Goal: Task Accomplishment & Management: Complete application form

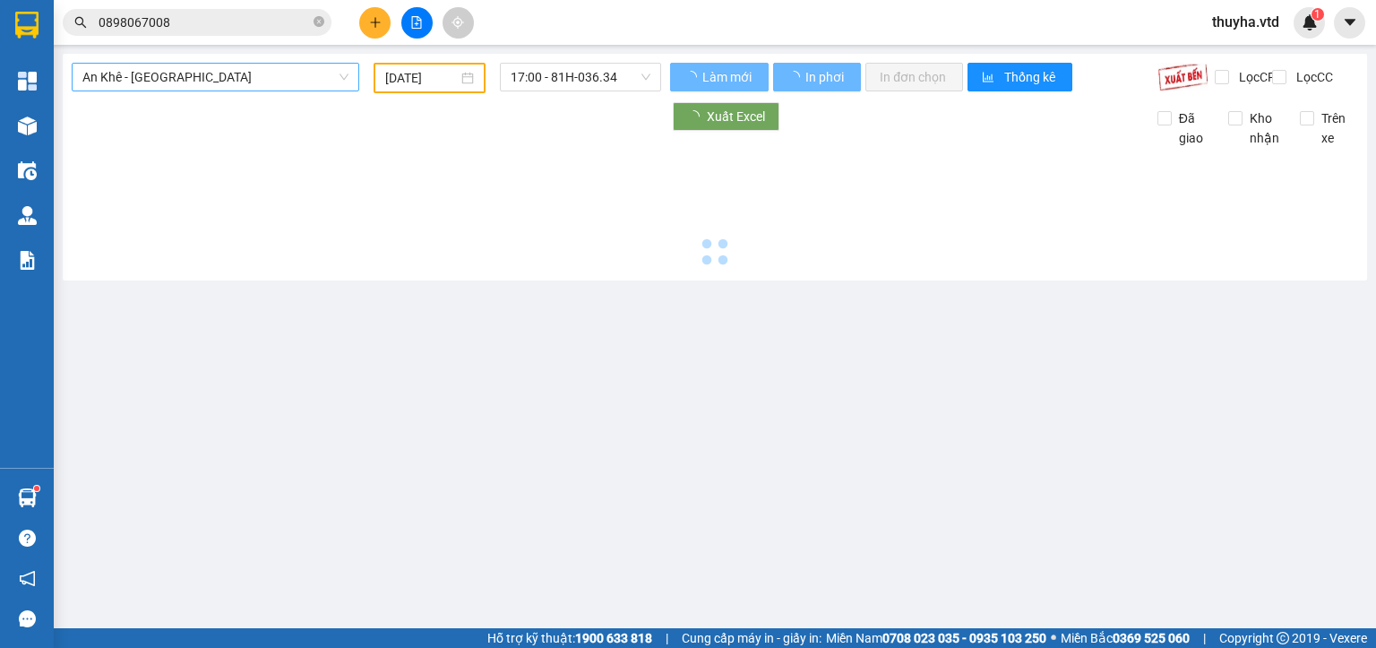
type input "[DATE]"
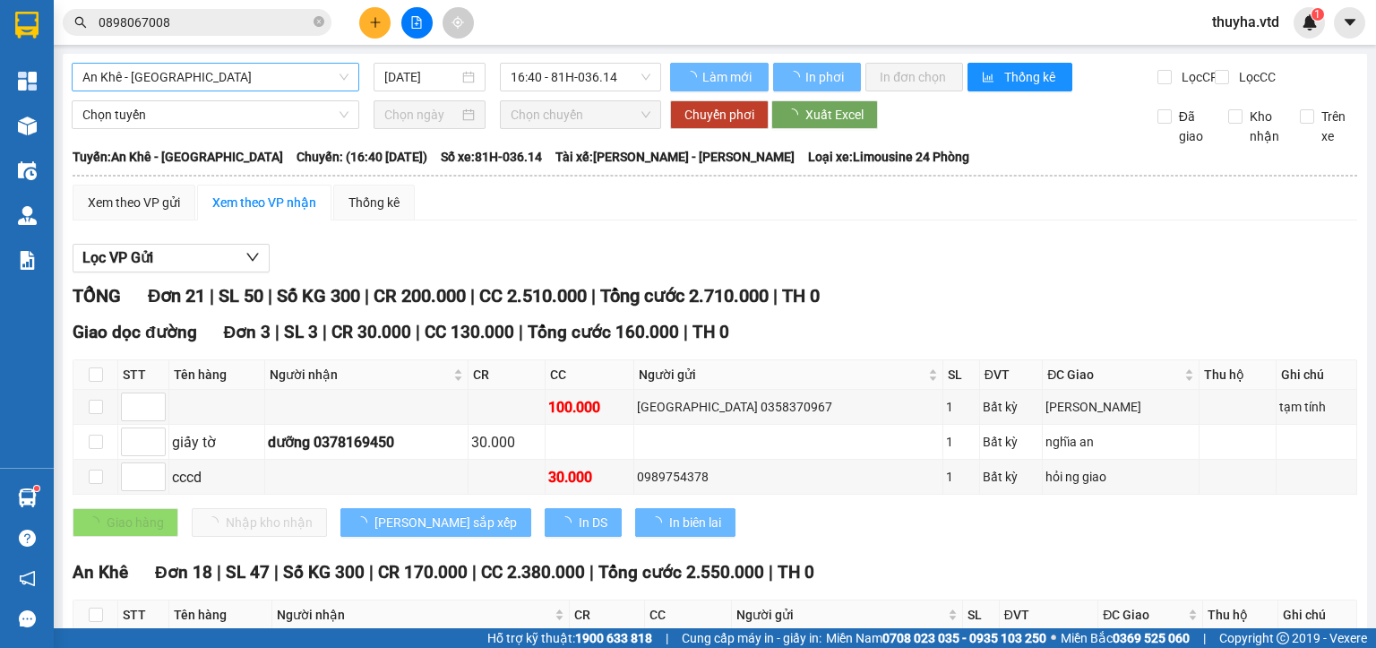
click at [140, 79] on span "An Khê - [GEOGRAPHIC_DATA]" at bounding box center [215, 77] width 266 height 27
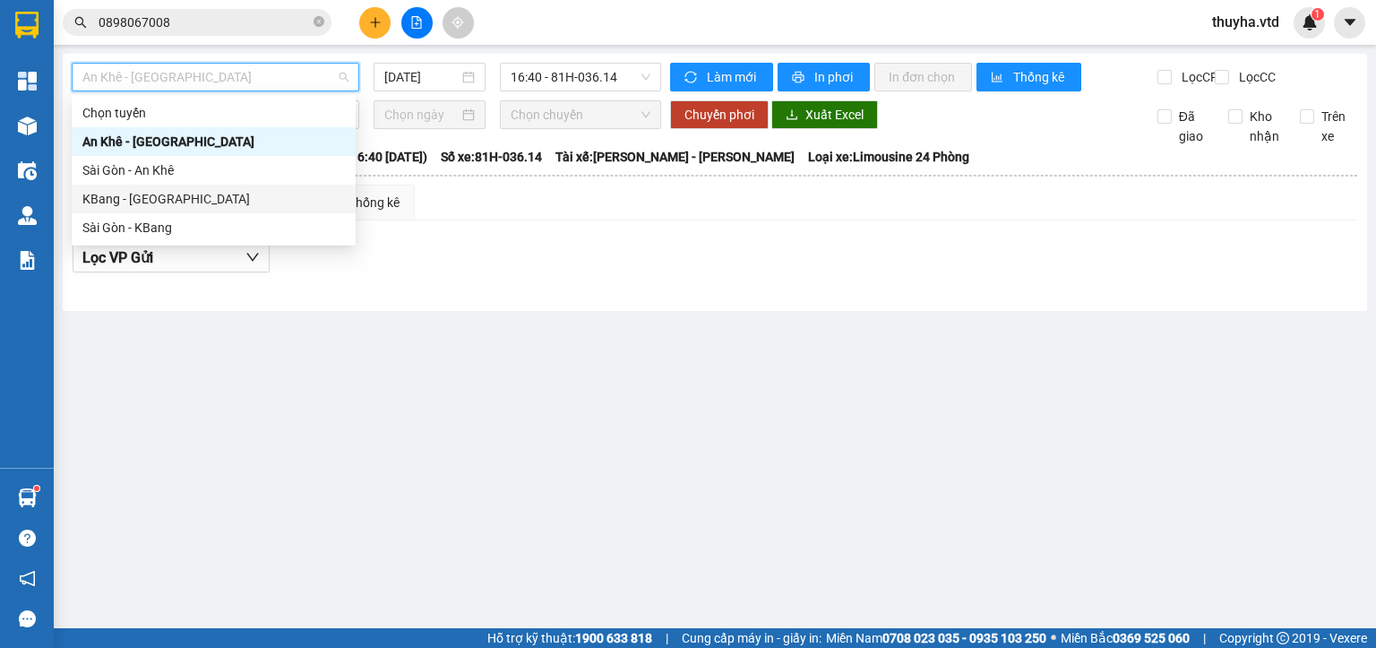
click at [132, 199] on div "KBang - [GEOGRAPHIC_DATA]" at bounding box center [213, 199] width 262 height 20
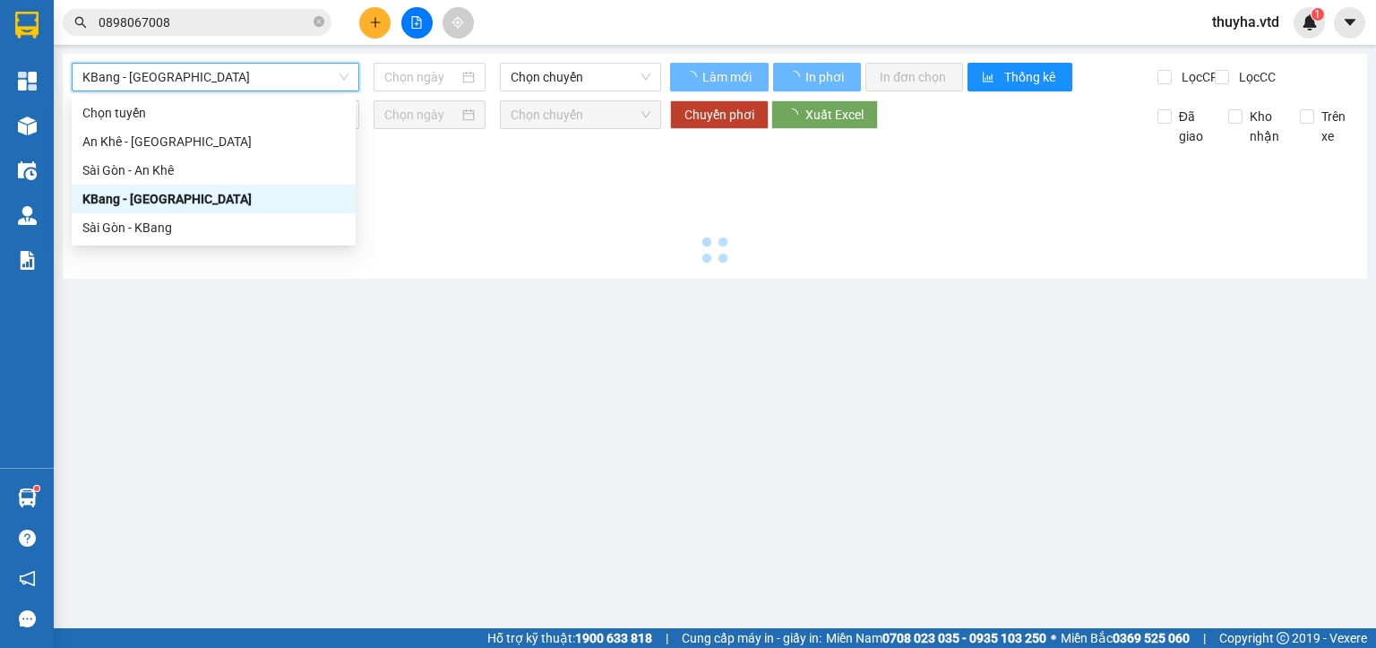
type input "[DATE]"
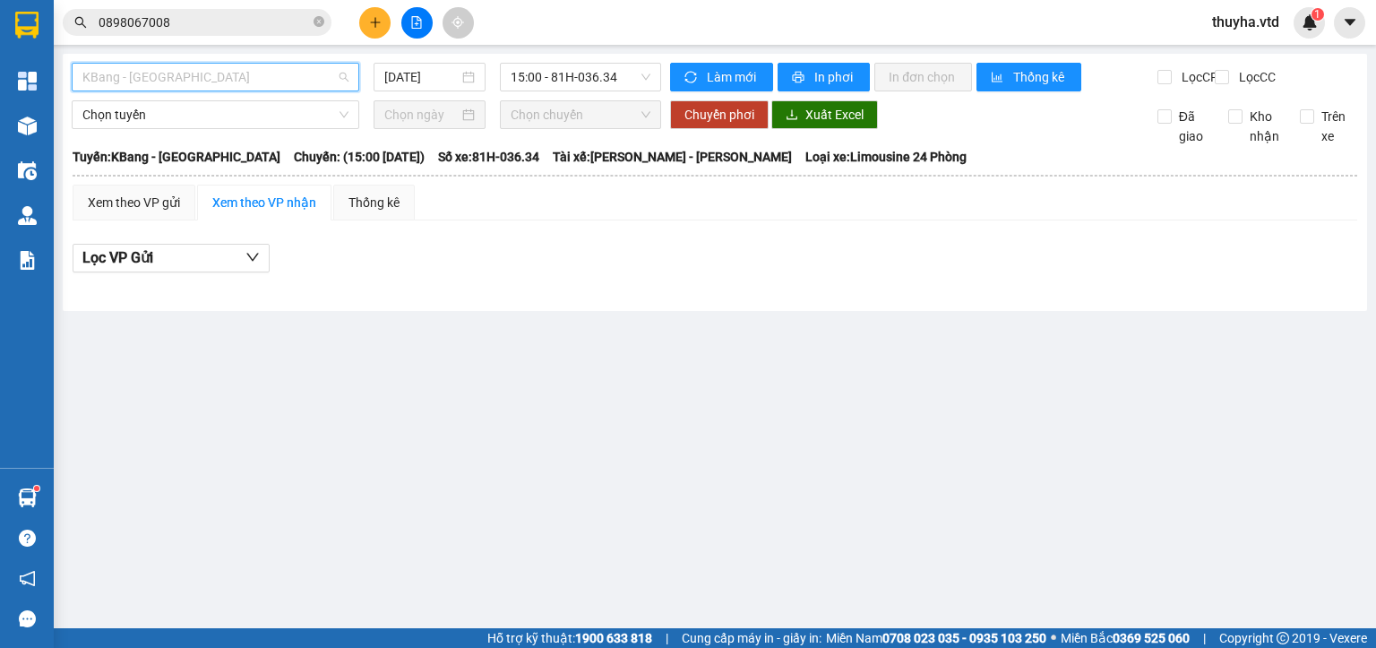
click at [134, 82] on span "KBang - [GEOGRAPHIC_DATA]" at bounding box center [215, 77] width 266 height 27
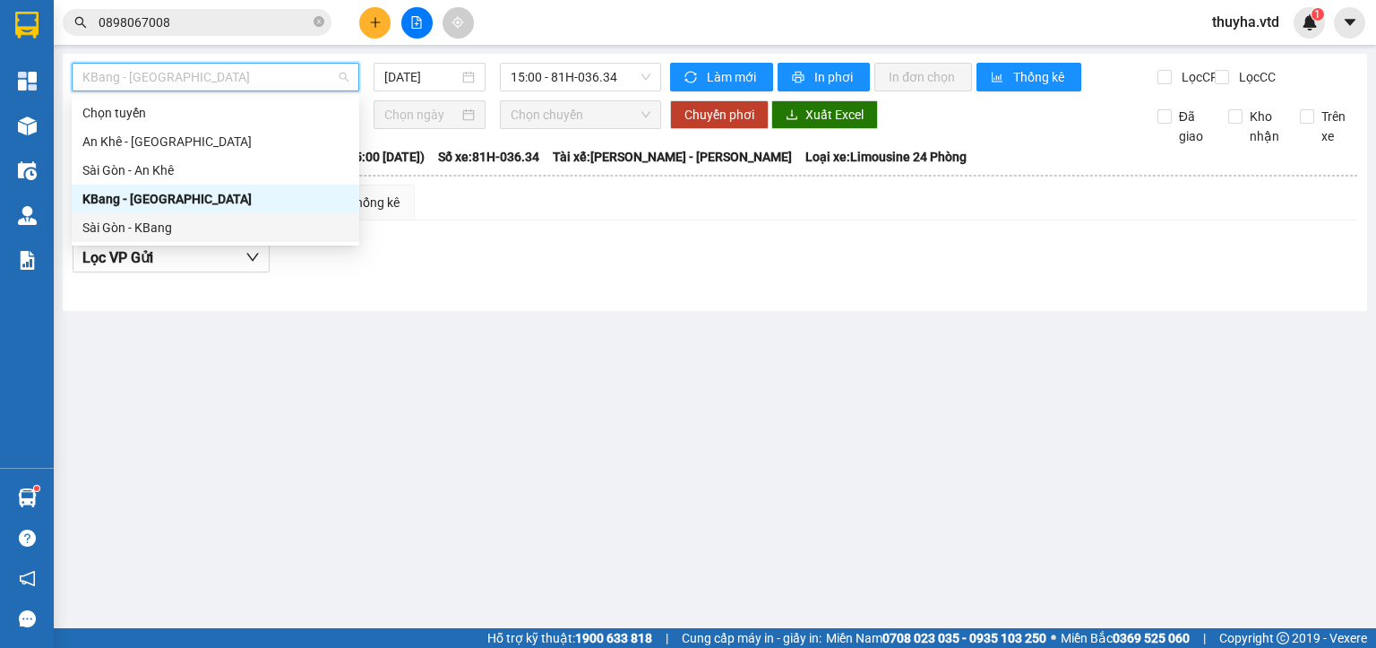
click at [136, 220] on div "Sài Gòn - KBang" at bounding box center [215, 228] width 266 height 20
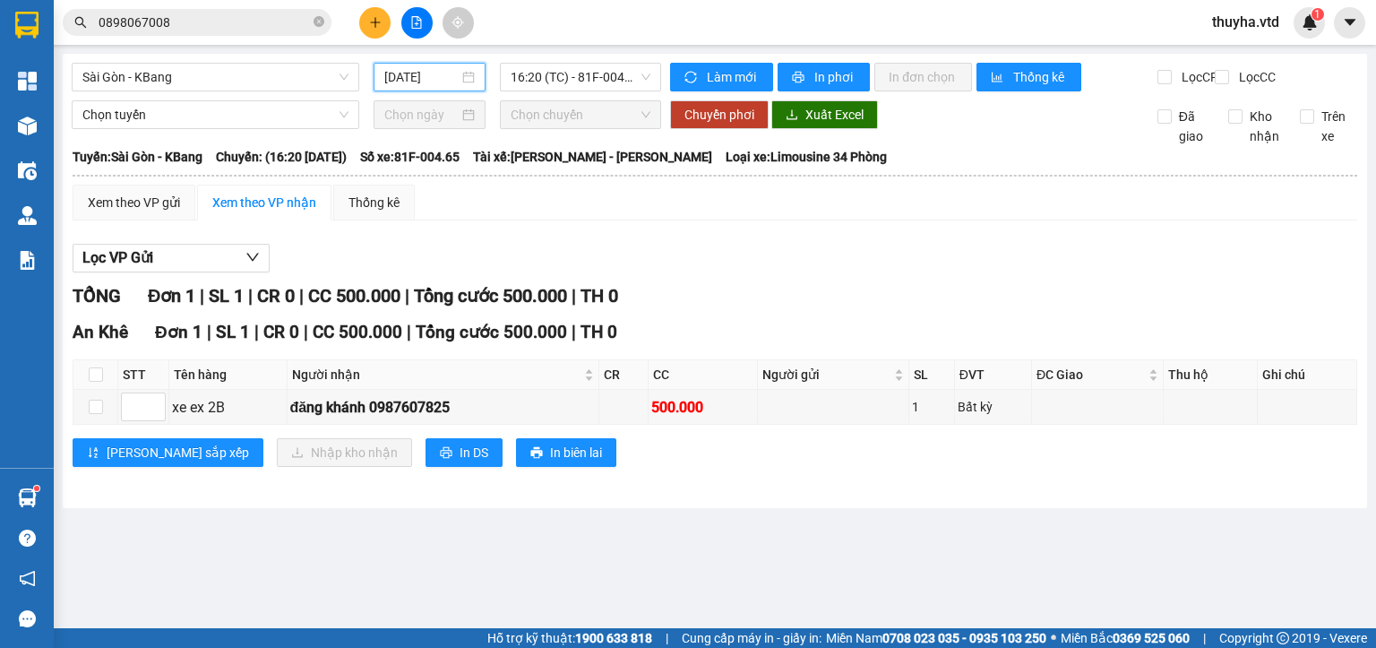
click at [416, 77] on input "[DATE]" at bounding box center [420, 77] width 73 height 20
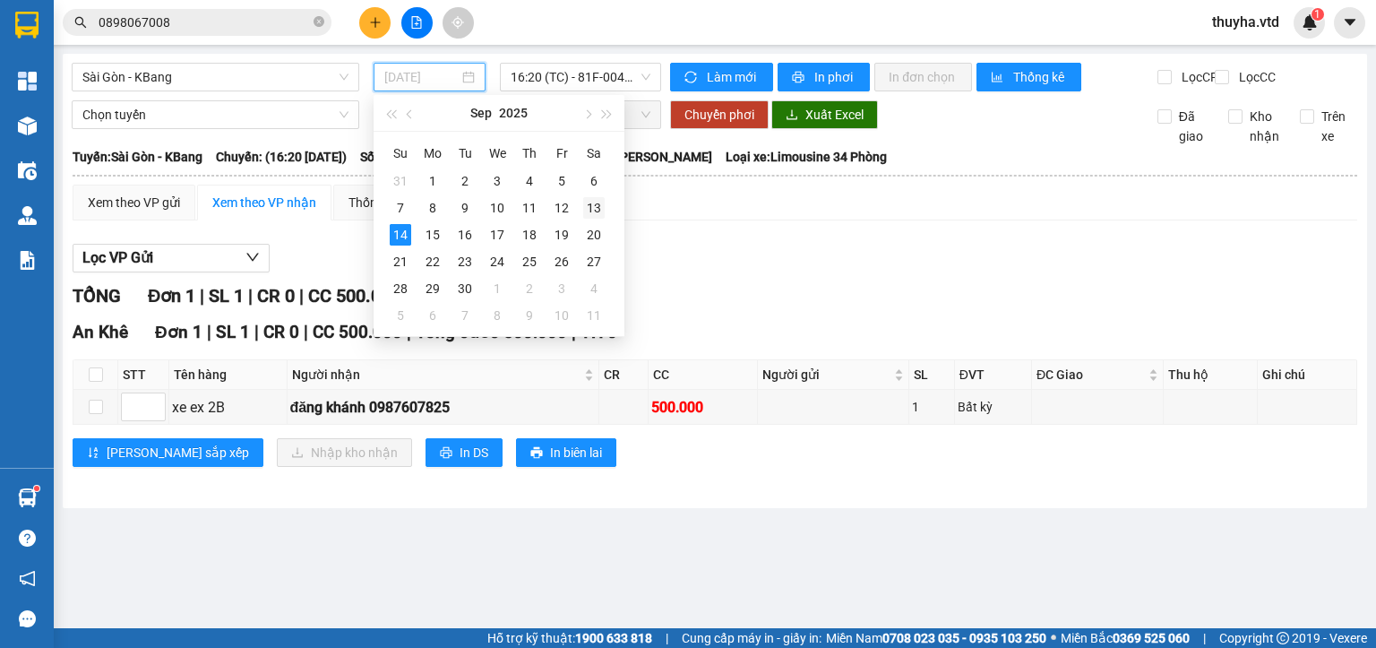
click at [591, 206] on div "13" at bounding box center [593, 207] width 21 height 21
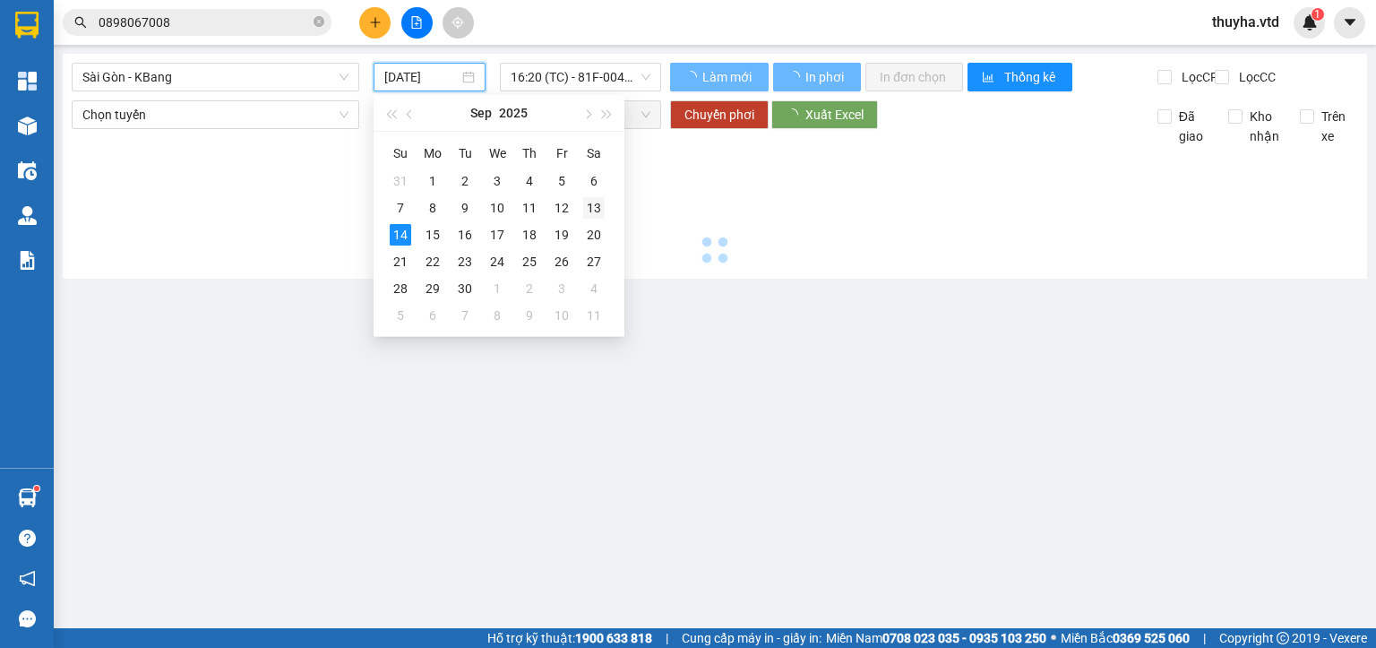
type input "[DATE]"
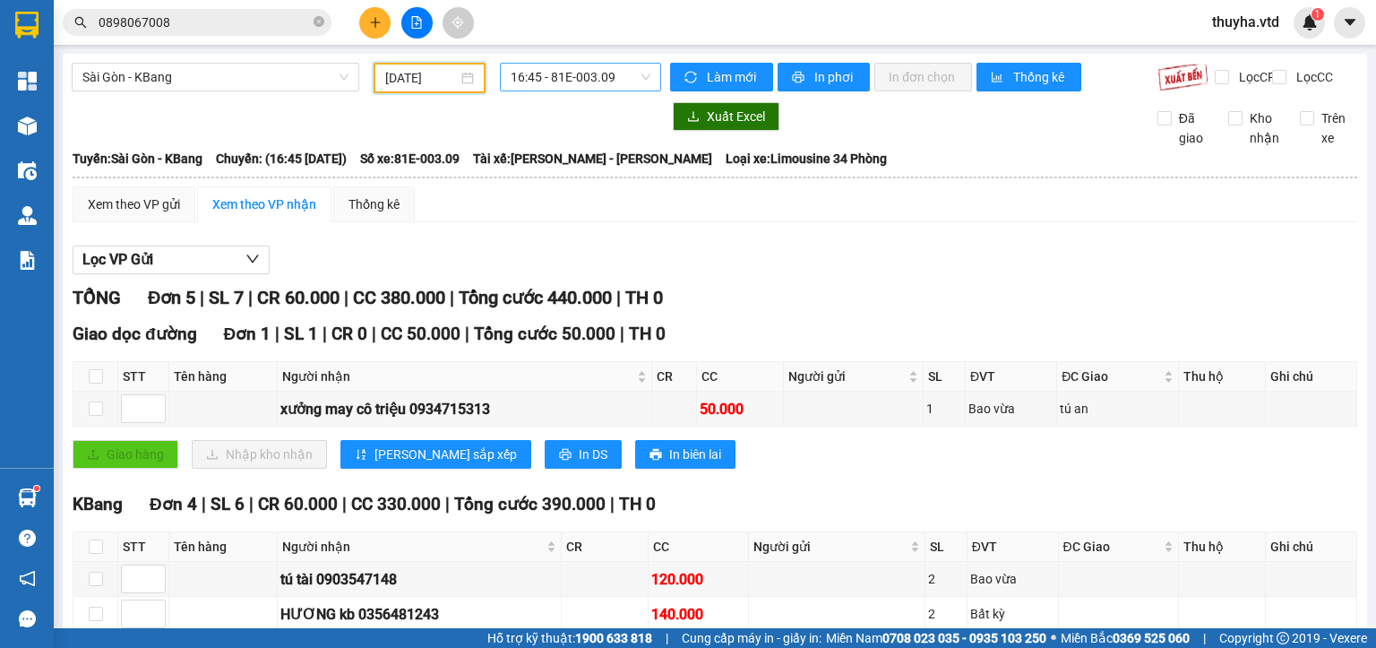
click at [561, 82] on span "16:45 - 81E-003.09" at bounding box center [581, 77] width 141 height 27
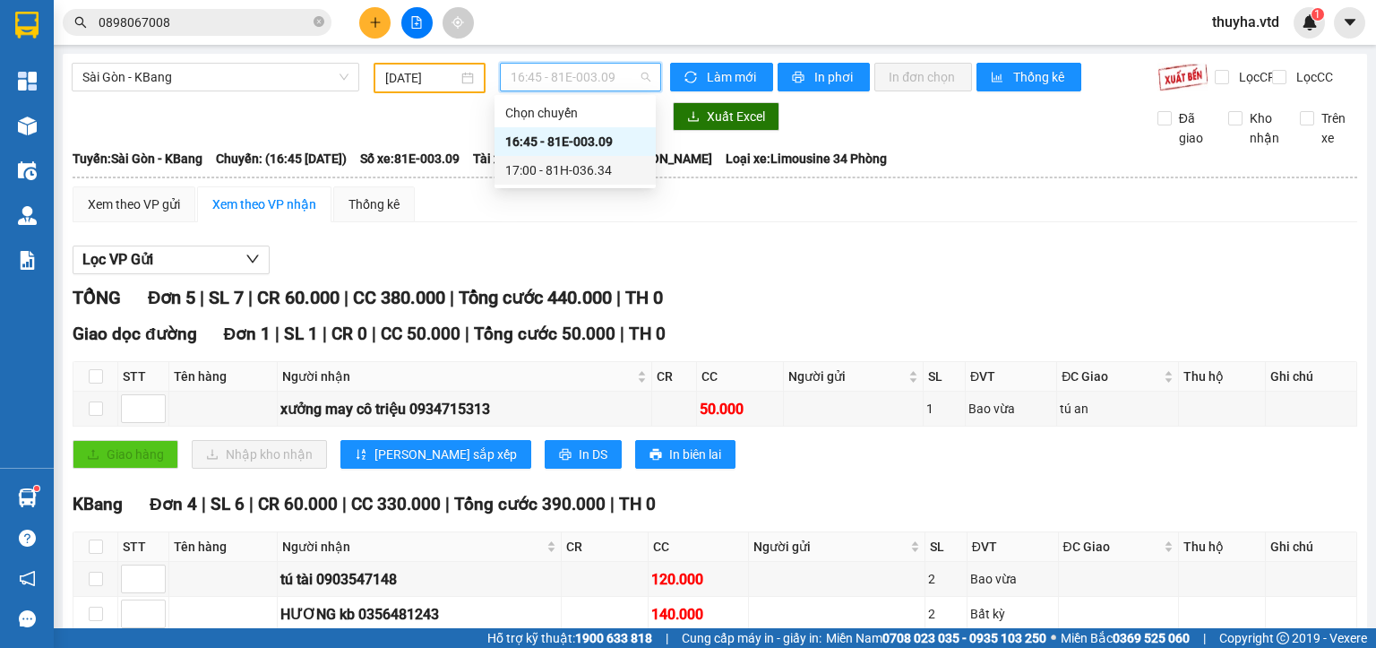
click at [582, 174] on div "17:00 - 81H-036.34" at bounding box center [575, 170] width 140 height 20
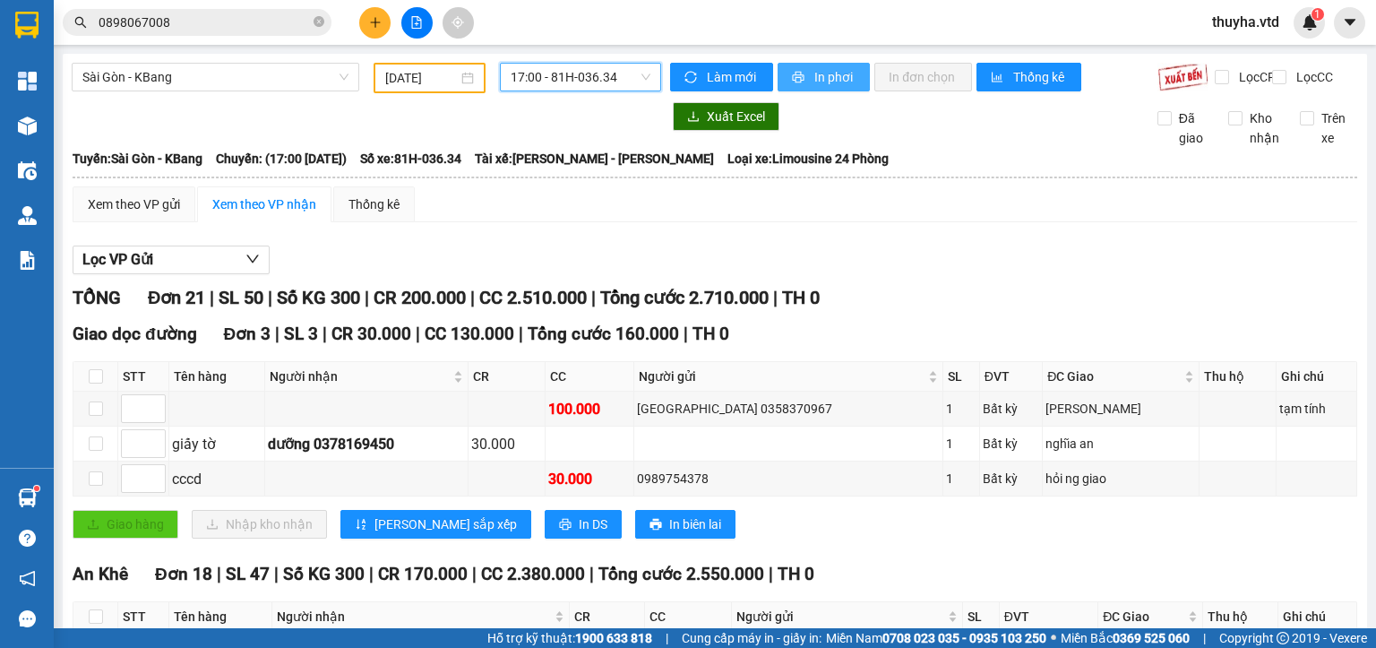
click at [814, 70] on span "In phơi" at bounding box center [834, 77] width 41 height 20
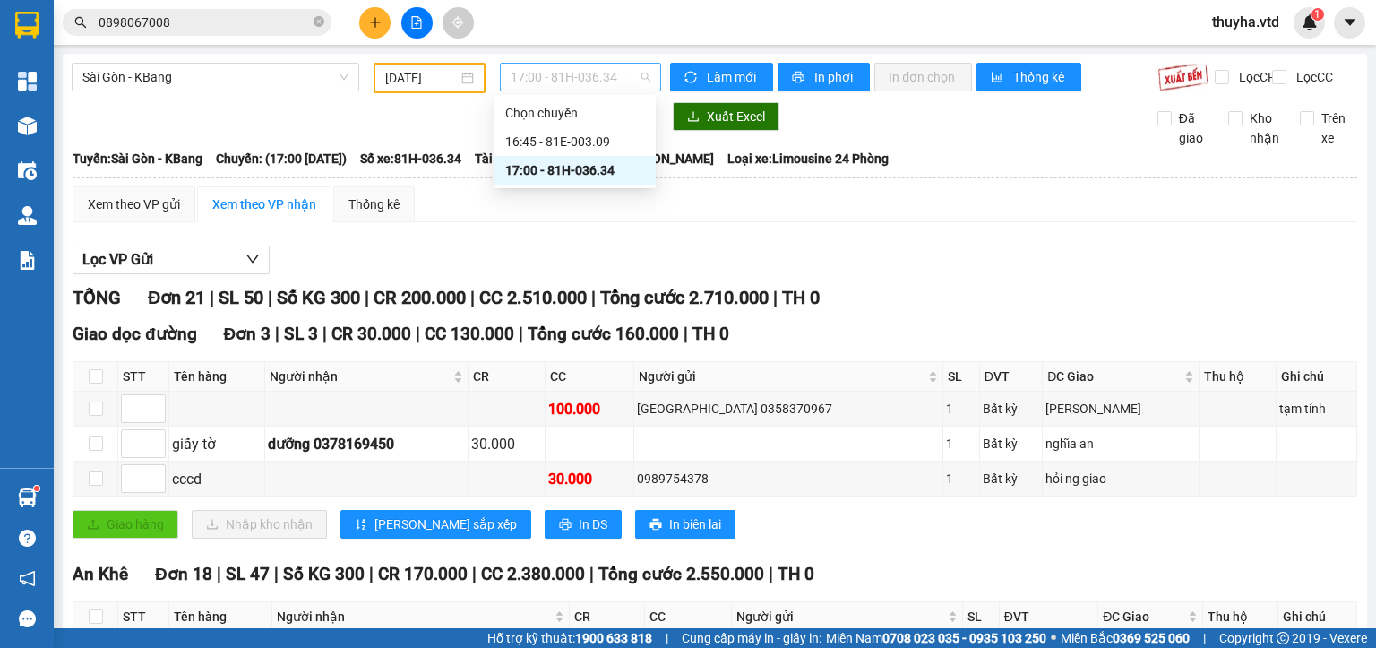
click at [554, 70] on span "17:00 - 81H-036.34" at bounding box center [581, 77] width 141 height 27
click at [388, 73] on input "[DATE]" at bounding box center [421, 78] width 72 height 20
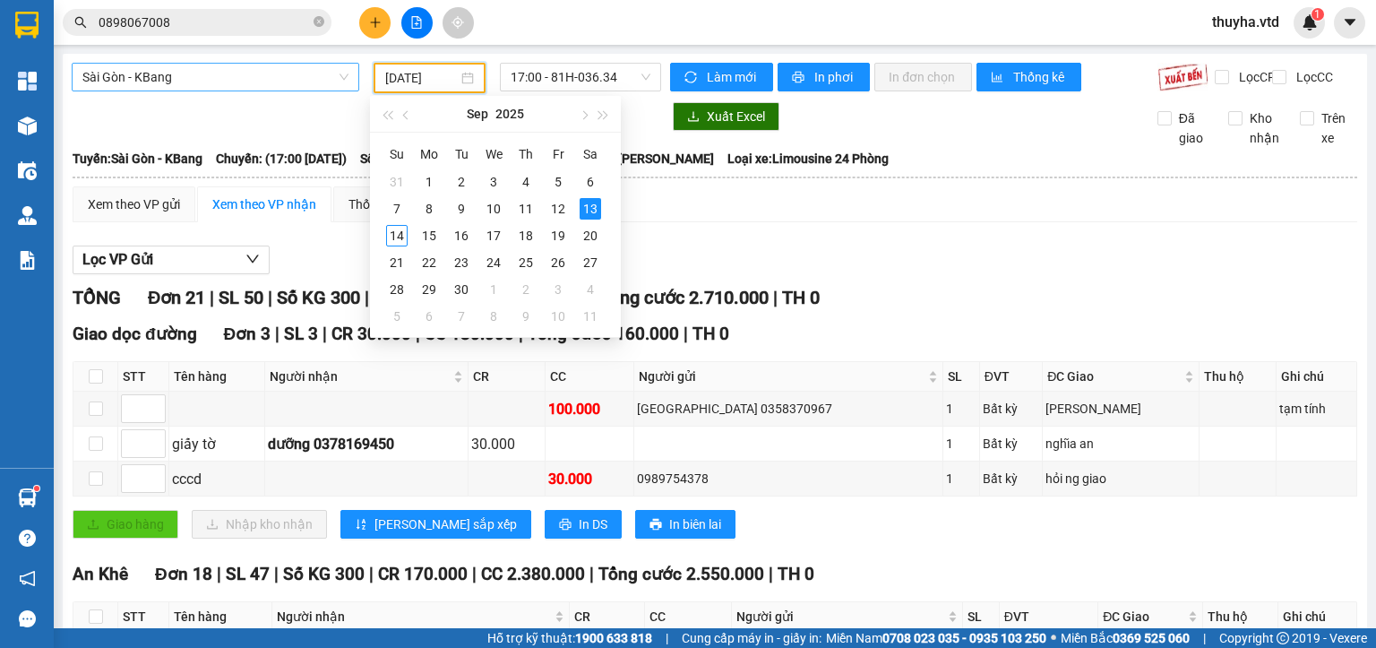
click at [234, 83] on span "Sài Gòn - KBang" at bounding box center [215, 77] width 266 height 27
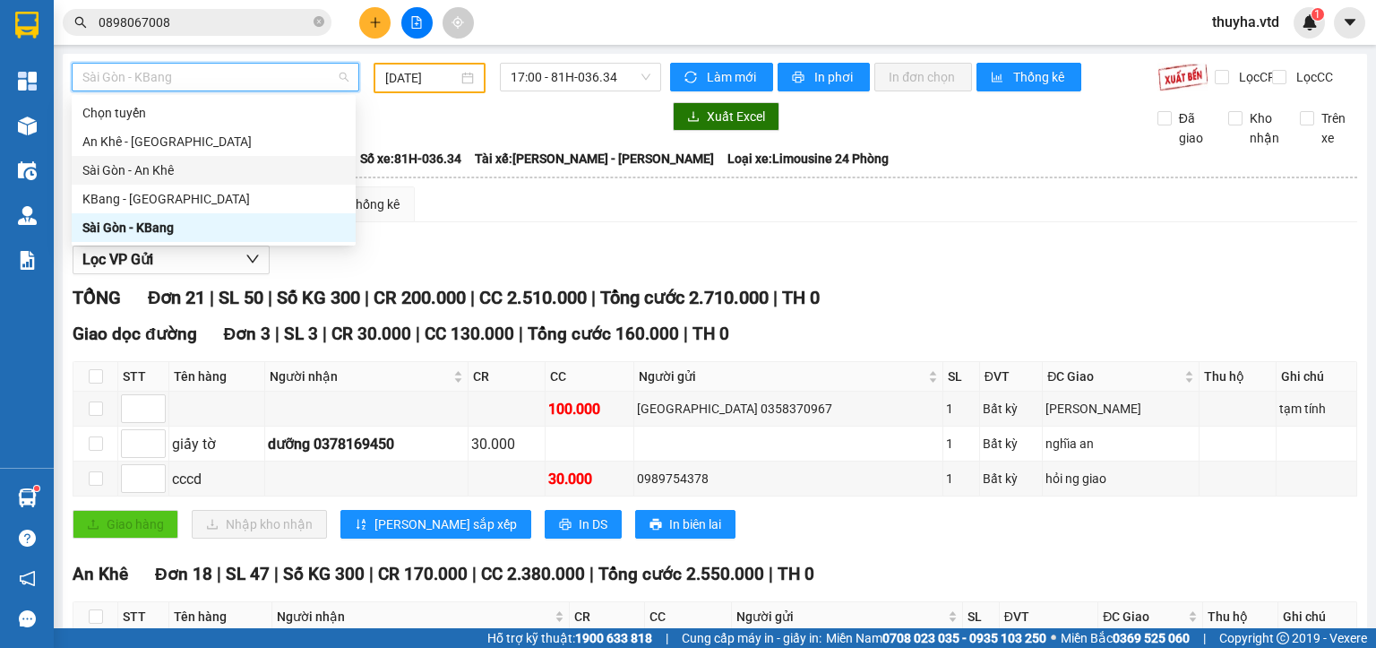
click at [160, 164] on div "Sài Gòn - An Khê" at bounding box center [213, 170] width 262 height 20
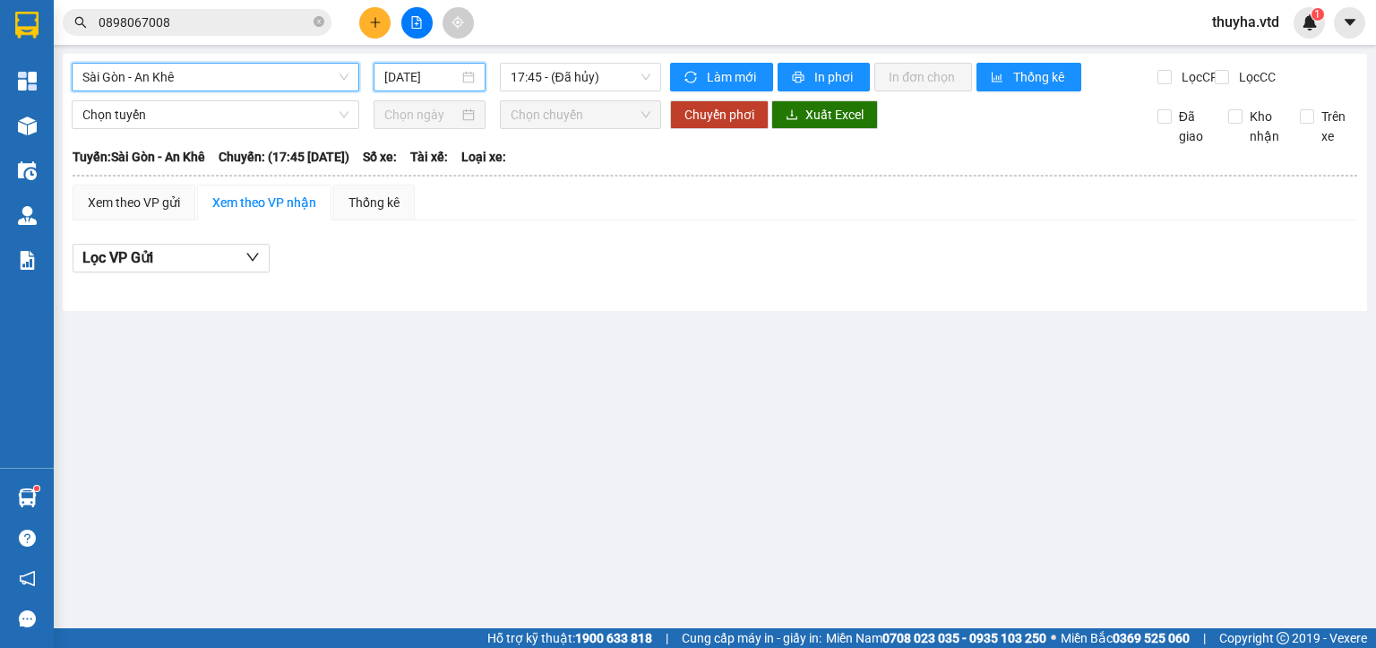
drag, startPoint x: 419, startPoint y: 73, endPoint x: 433, endPoint y: 110, distance: 39.9
click at [419, 72] on input "[DATE]" at bounding box center [420, 77] width 73 height 20
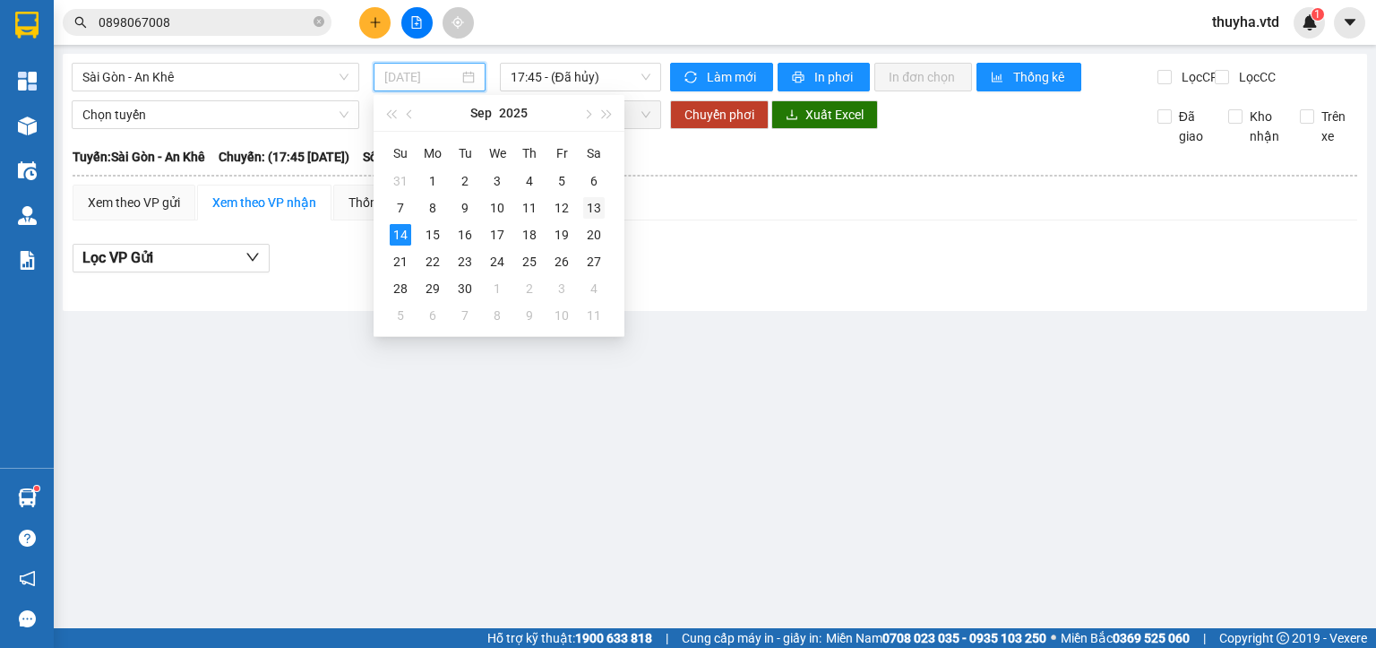
click at [594, 205] on div "13" at bounding box center [593, 207] width 21 height 21
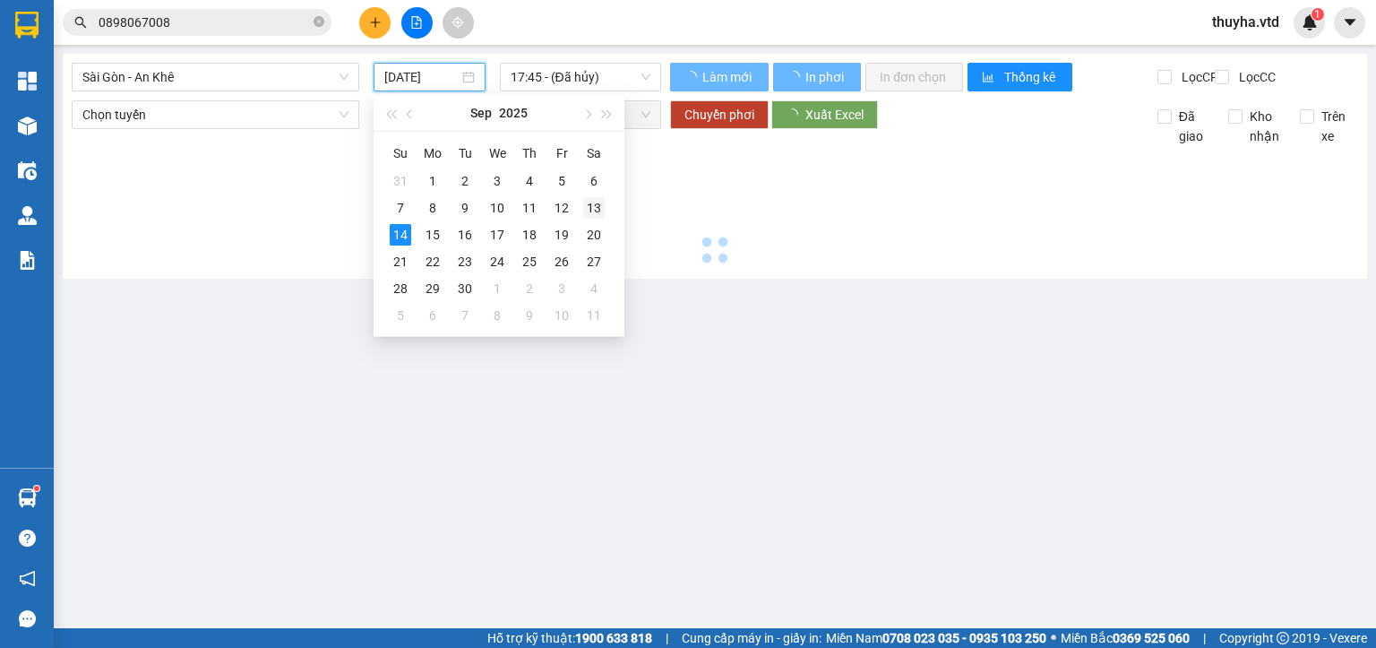
type input "[DATE]"
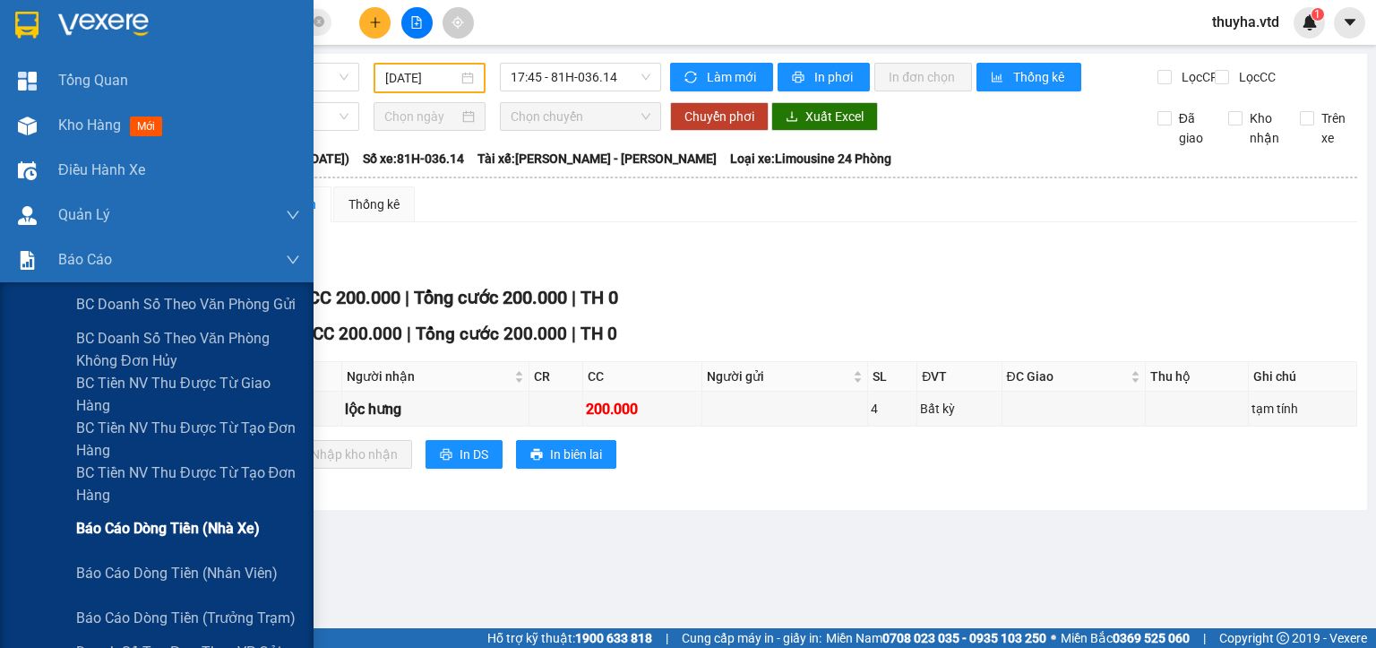
click at [142, 536] on span "Báo cáo dòng tiền (nhà xe)" at bounding box center [168, 528] width 184 height 22
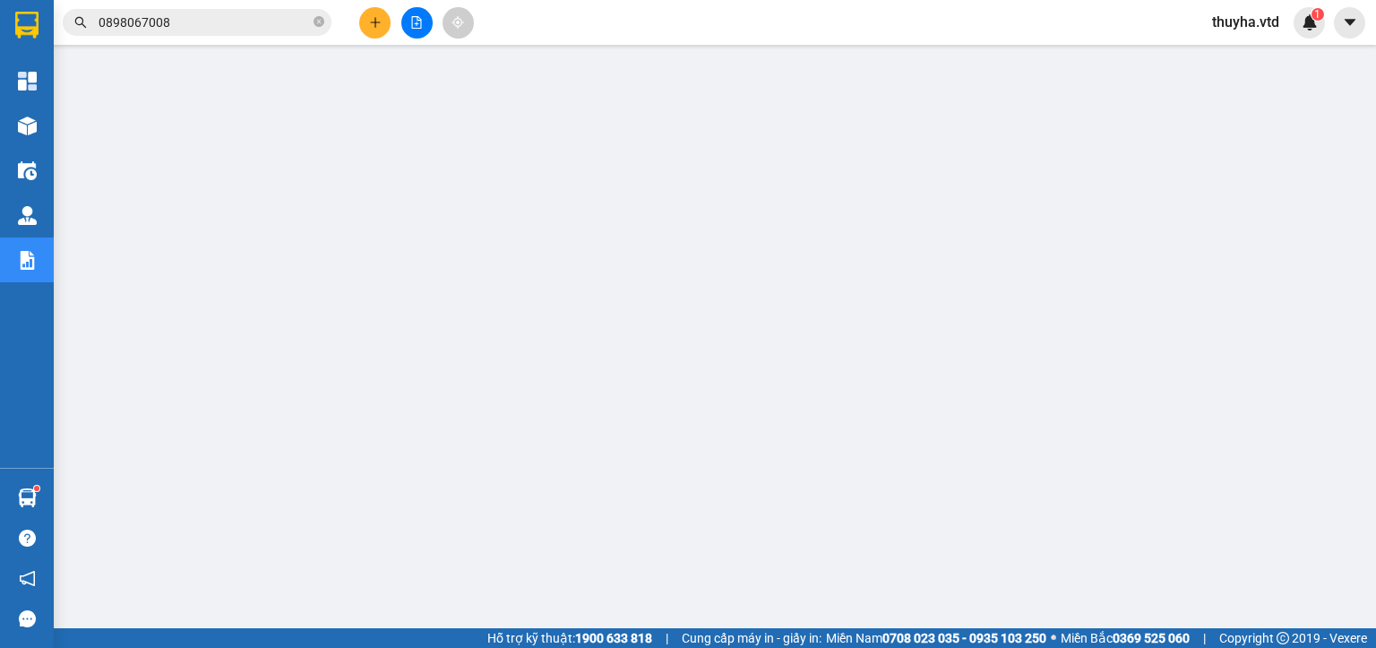
click at [410, 27] on icon "file-add" at bounding box center [416, 22] width 13 height 13
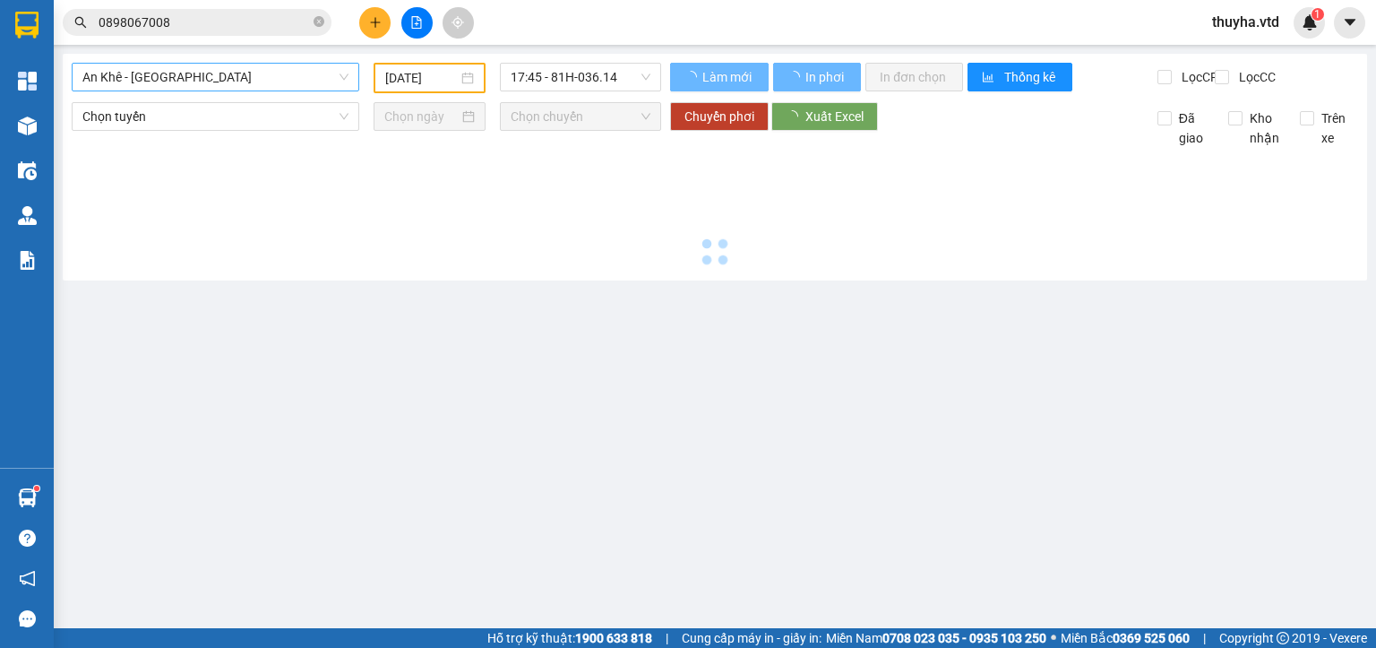
type input "[DATE]"
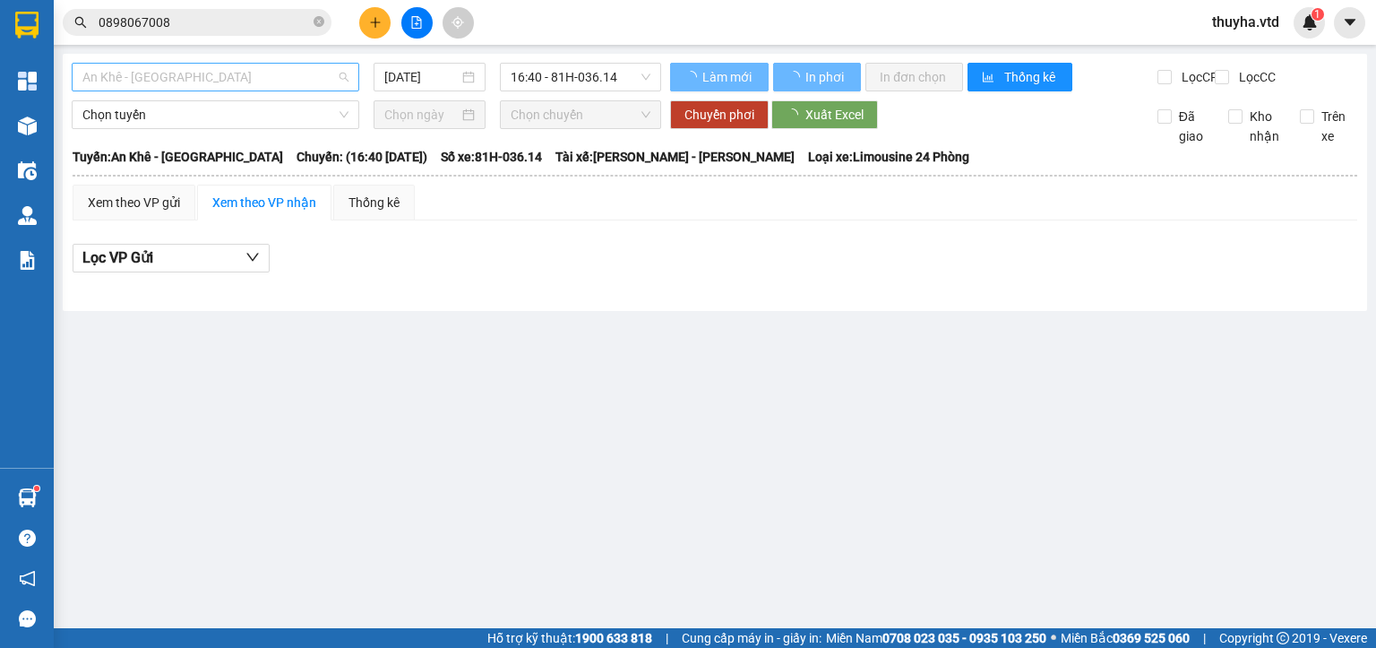
drag, startPoint x: 131, startPoint y: 85, endPoint x: 130, endPoint y: 112, distance: 26.9
click at [131, 86] on span "An Khê - [GEOGRAPHIC_DATA]" at bounding box center [215, 77] width 266 height 27
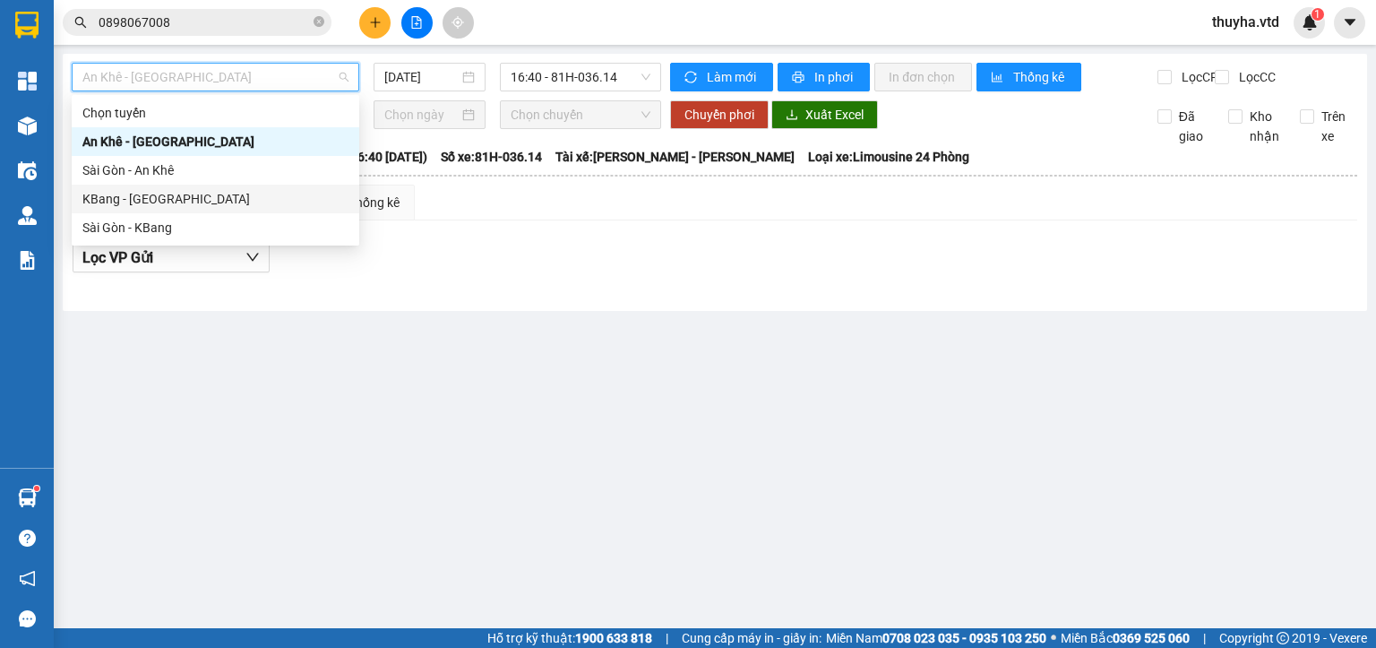
drag, startPoint x: 127, startPoint y: 202, endPoint x: 374, endPoint y: 123, distance: 258.6
click at [127, 201] on div "KBang - [GEOGRAPHIC_DATA]" at bounding box center [215, 199] width 266 height 20
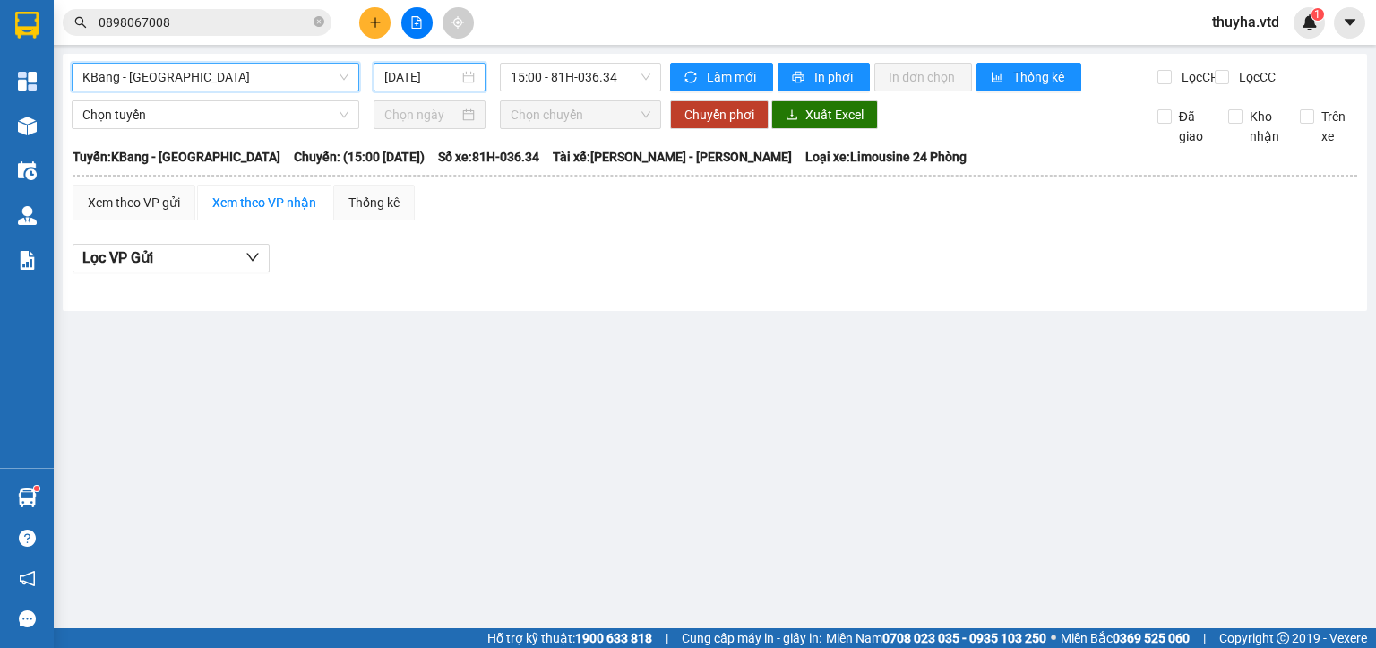
click at [398, 84] on input "[DATE]" at bounding box center [420, 77] width 73 height 20
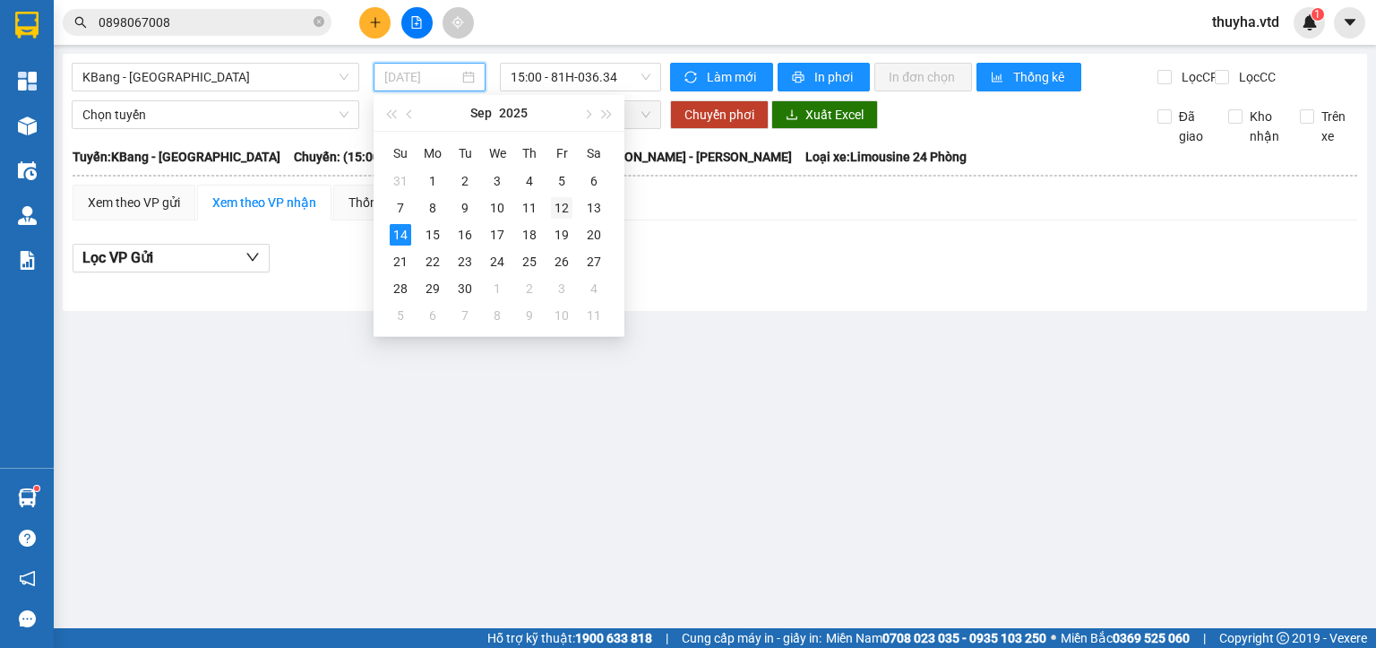
click at [563, 209] on div "12" at bounding box center [561, 207] width 21 height 21
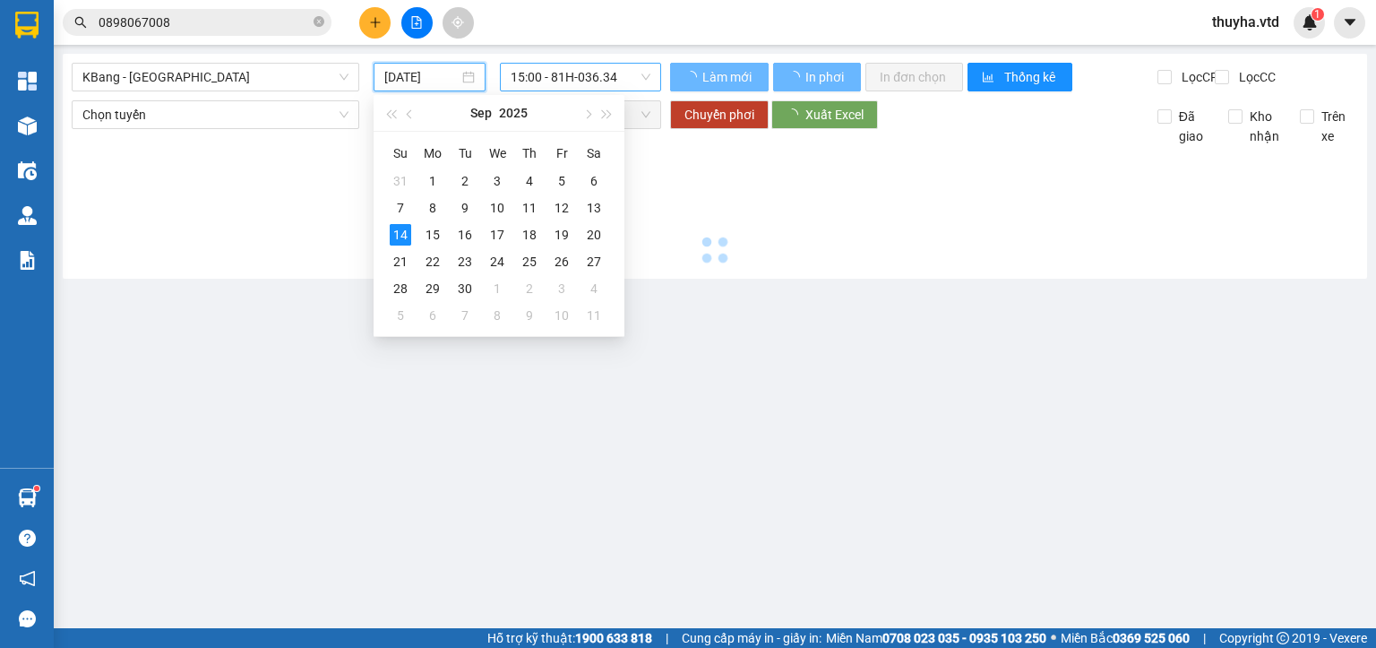
type input "[DATE]"
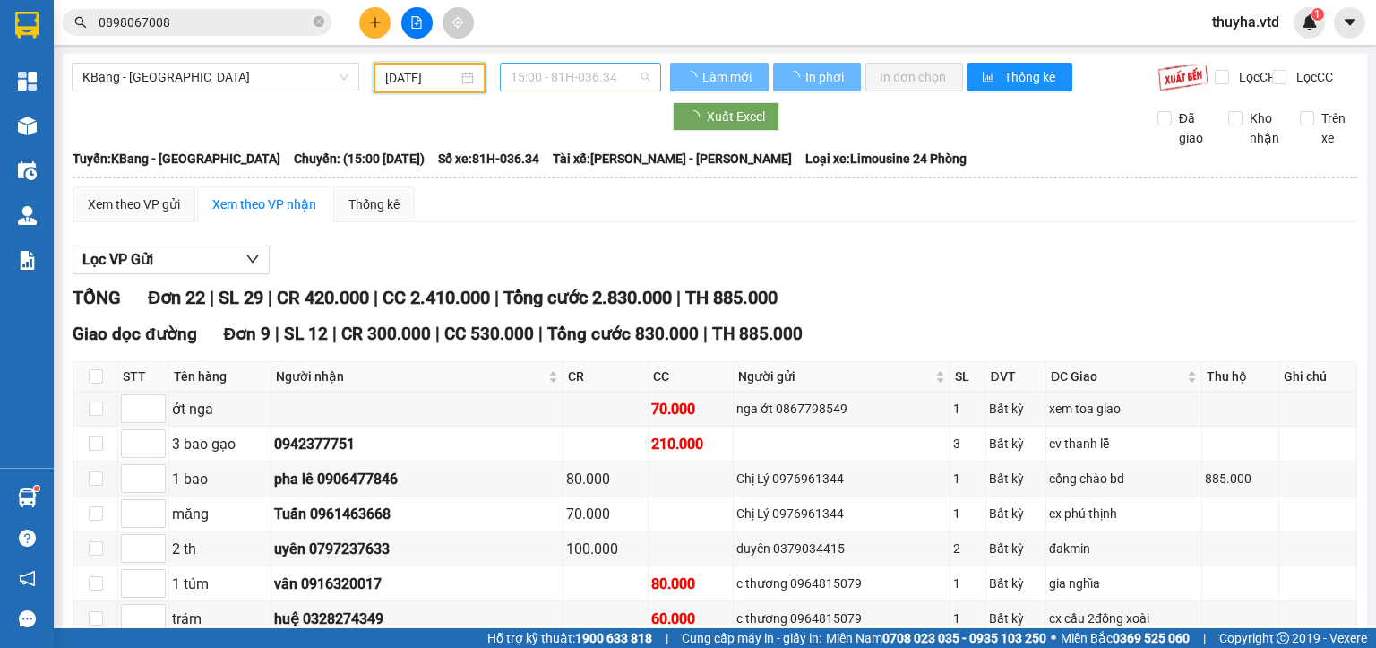
click at [568, 83] on span "15:00 - 81H-036.34" at bounding box center [581, 77] width 141 height 27
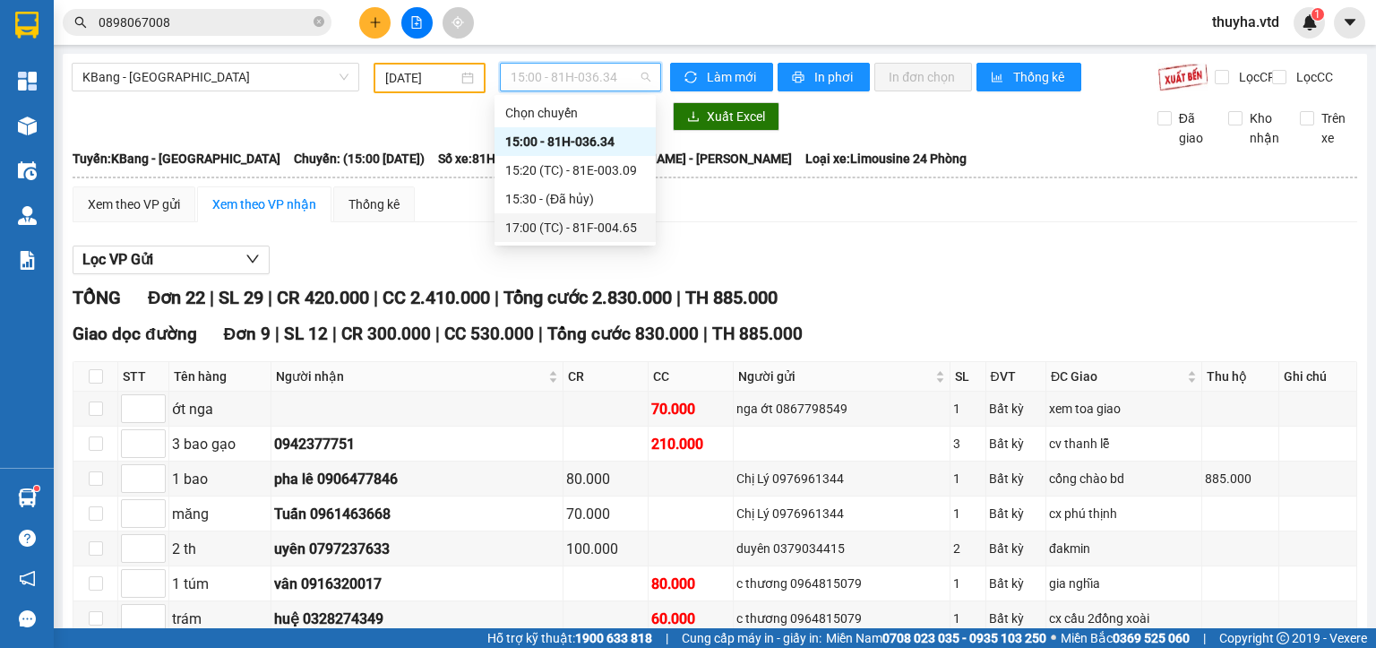
click at [604, 228] on div "17:00 (TC) - 81F-004.65" at bounding box center [575, 228] width 140 height 20
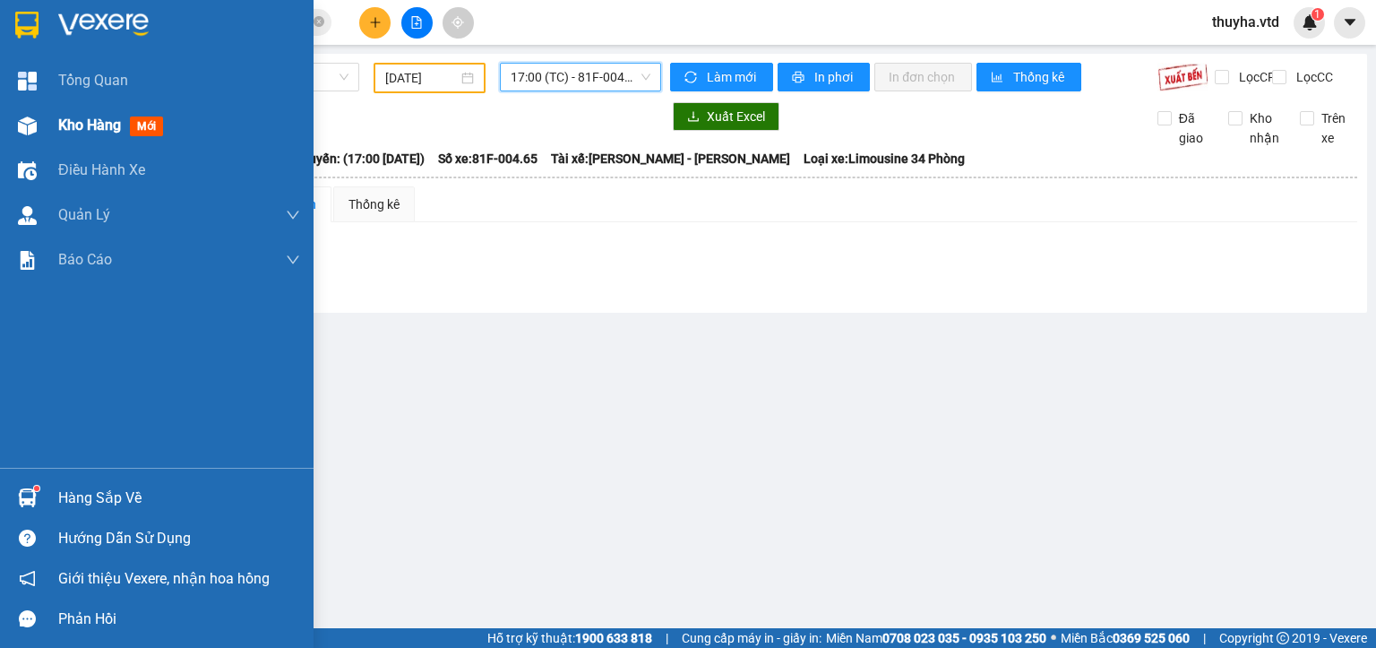
click at [63, 134] on div "Kho hàng mới" at bounding box center [114, 125] width 112 height 22
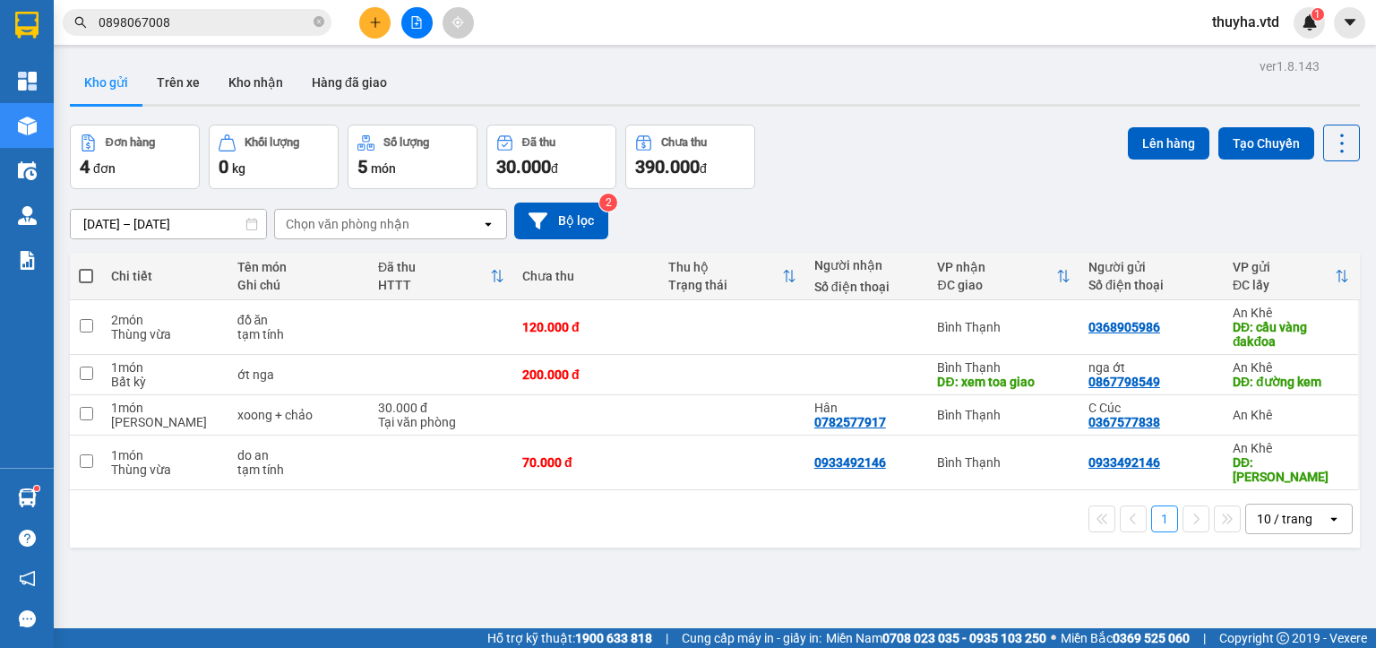
click at [417, 27] on icon "file-add" at bounding box center [416, 22] width 13 height 13
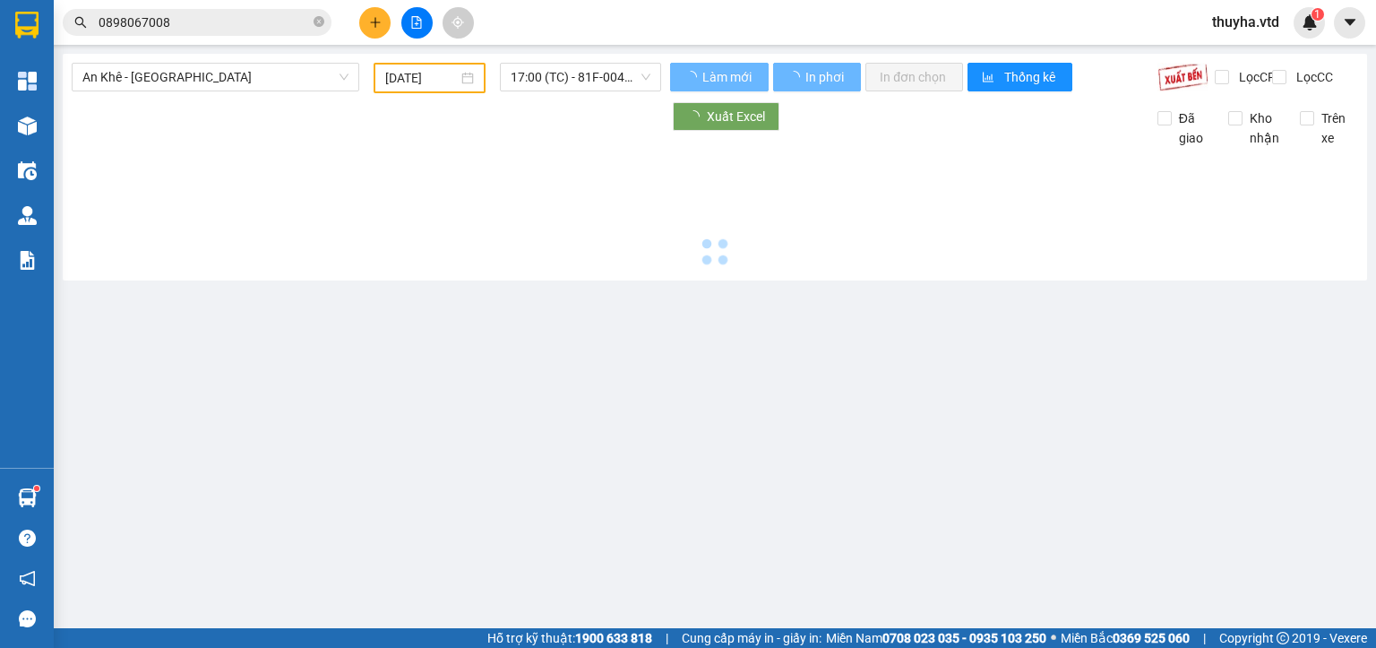
type input "[DATE]"
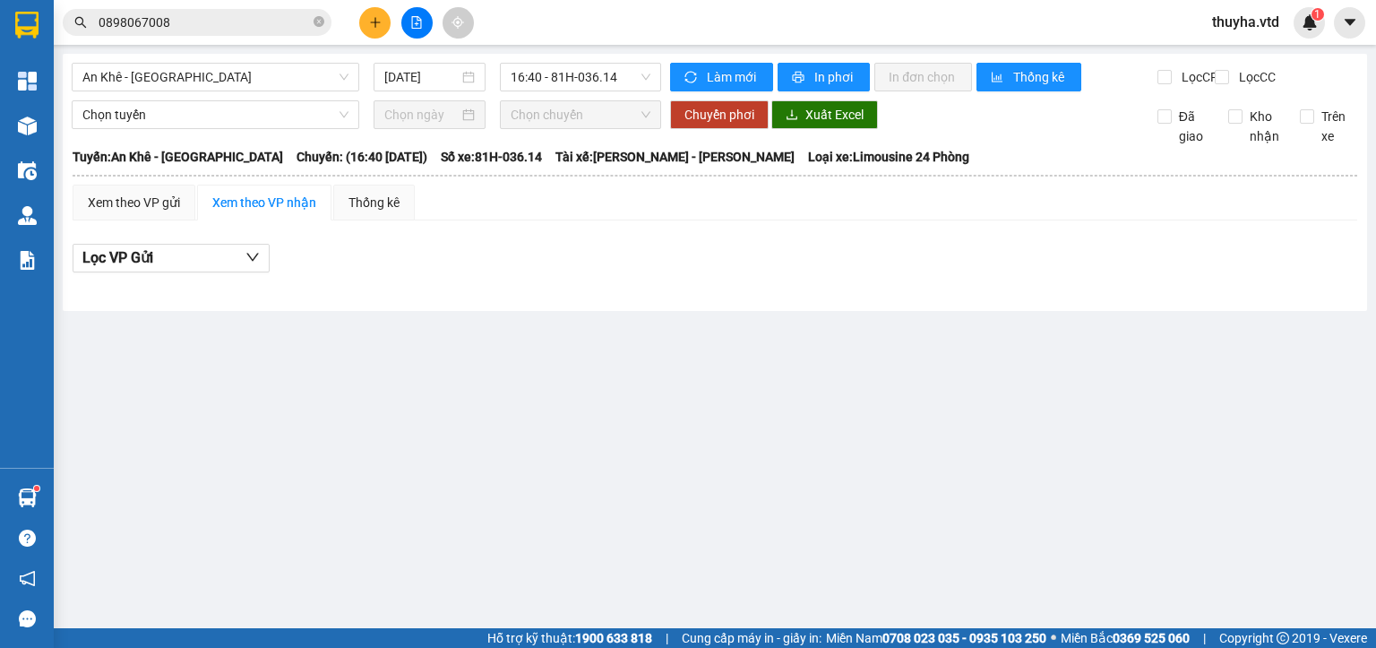
drag, startPoint x: 238, startPoint y: 80, endPoint x: 229, endPoint y: 91, distance: 14.7
click at [237, 80] on span "An Khê - [GEOGRAPHIC_DATA]" at bounding box center [215, 77] width 266 height 27
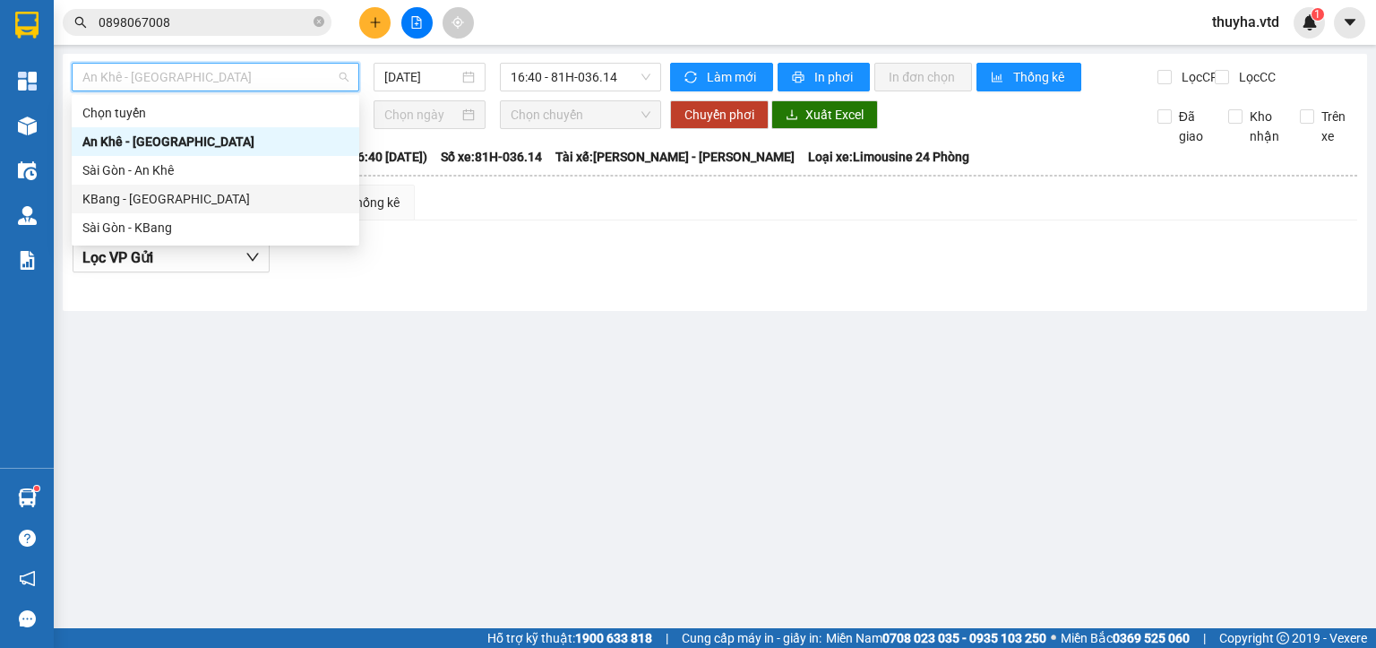
drag, startPoint x: 129, startPoint y: 198, endPoint x: 304, endPoint y: 128, distance: 188.1
click at [130, 198] on div "KBang - [GEOGRAPHIC_DATA]" at bounding box center [215, 199] width 266 height 20
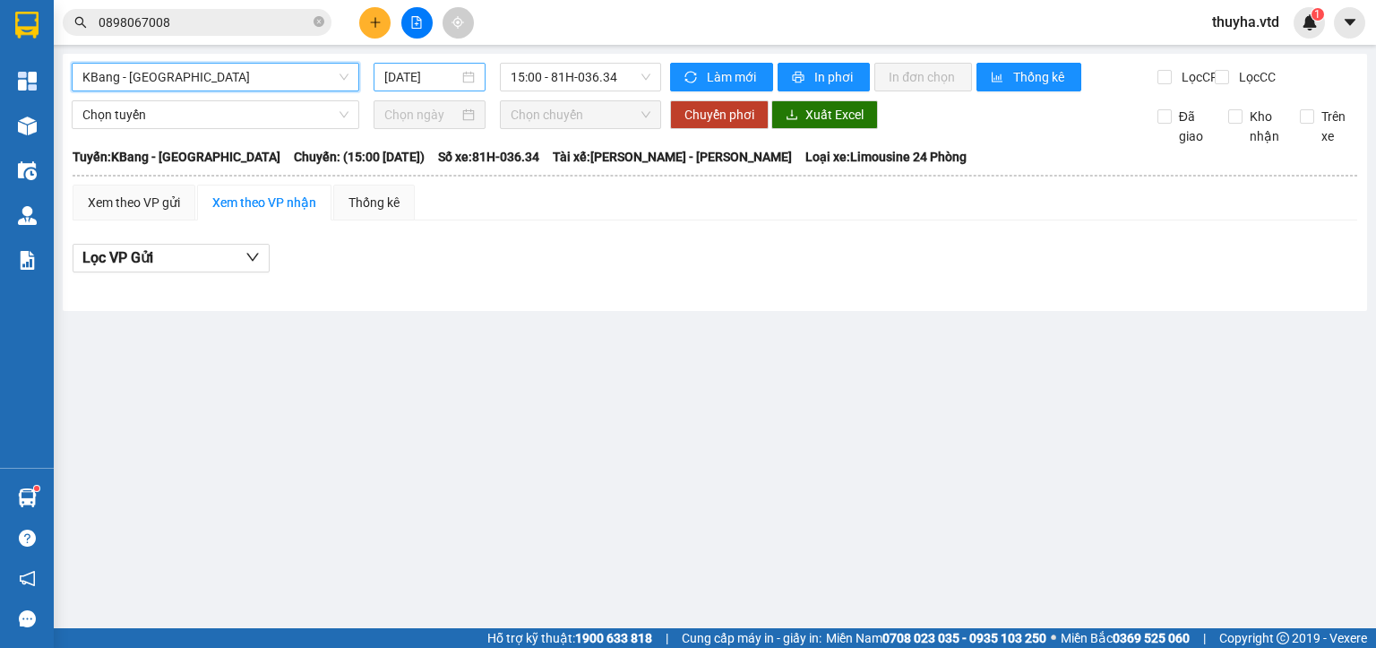
click at [423, 82] on input "[DATE]" at bounding box center [420, 77] width 73 height 20
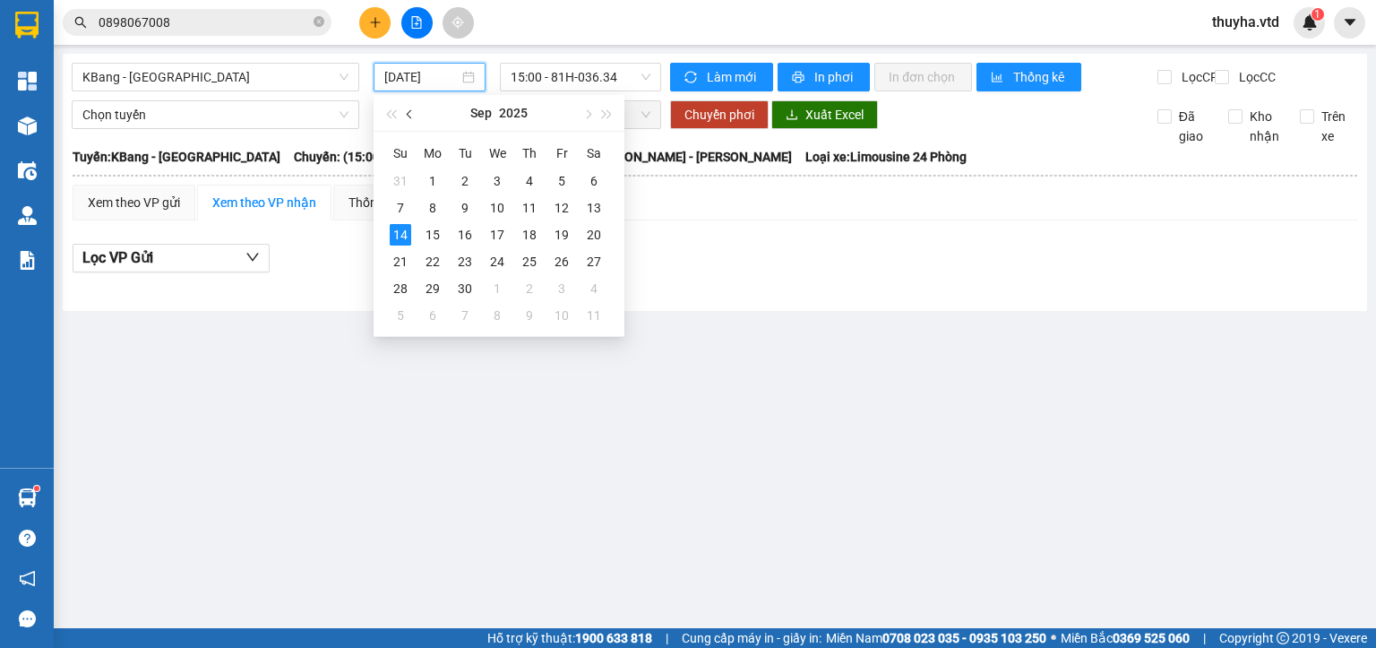
click at [408, 112] on span "button" at bounding box center [411, 114] width 9 height 9
click at [560, 235] on div "15" at bounding box center [561, 234] width 21 height 21
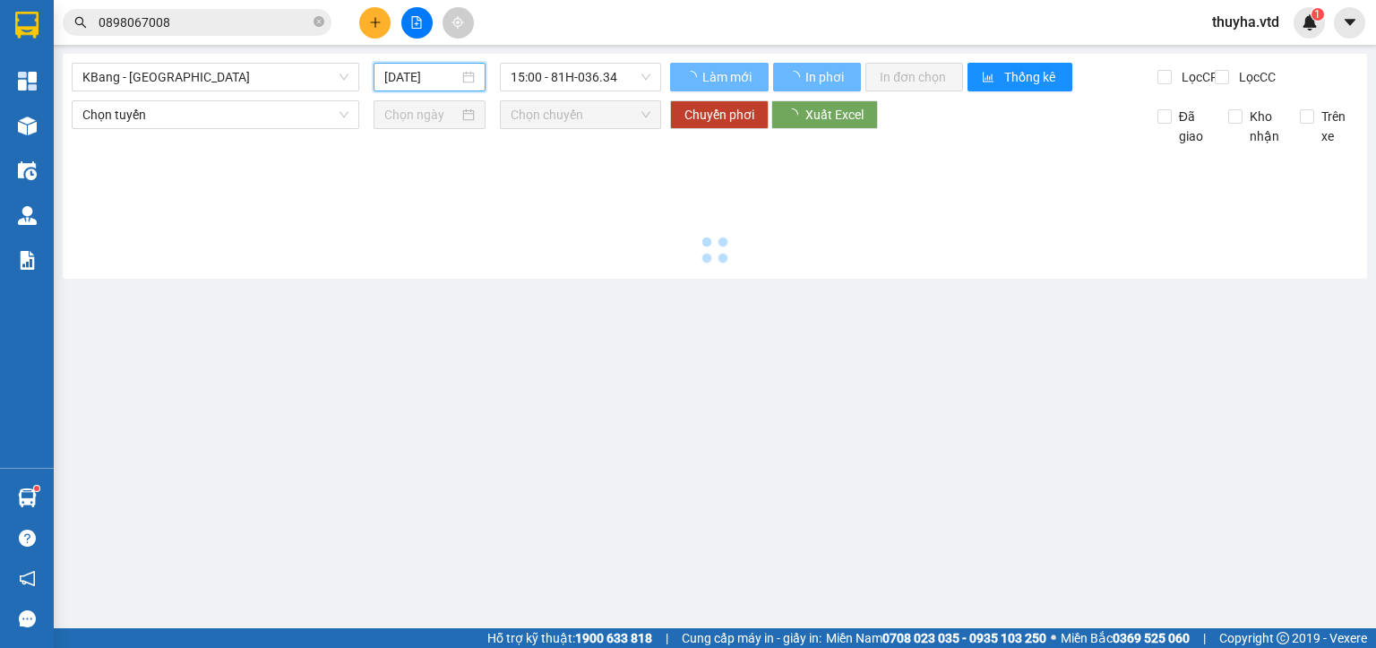
type input "[DATE]"
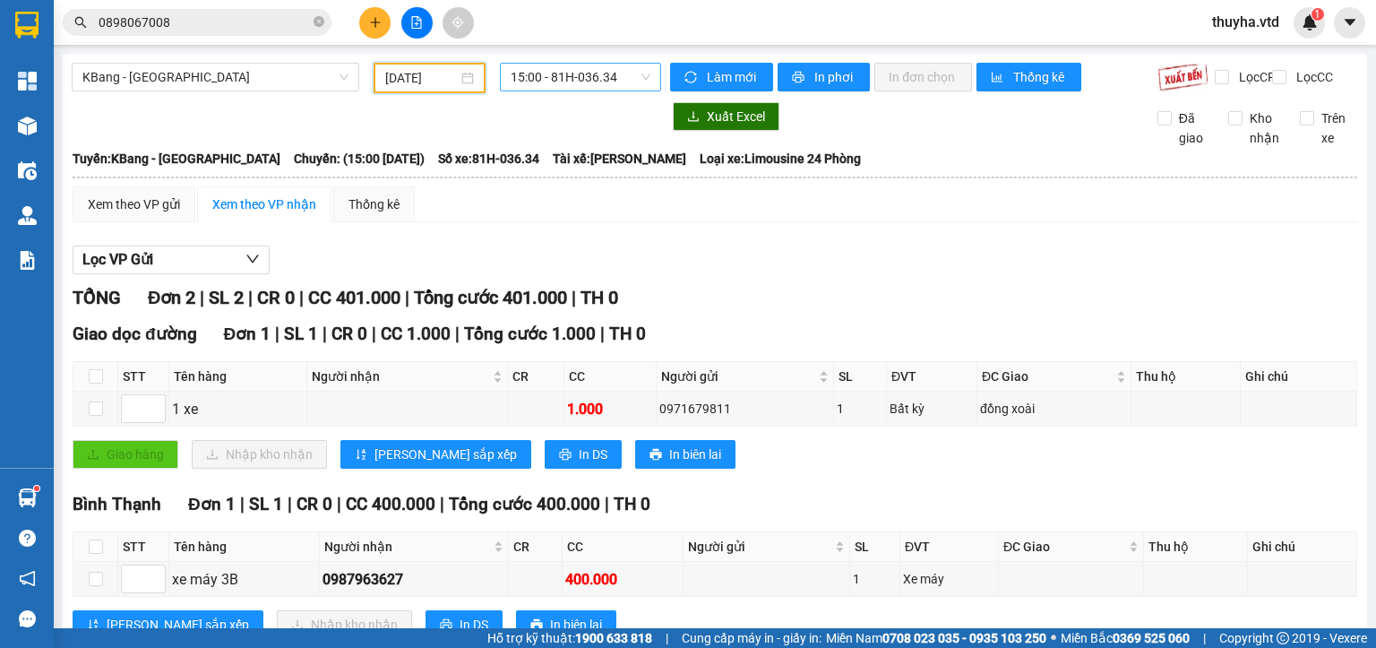
click at [597, 76] on span "15:00 - 81H-036.34" at bounding box center [581, 77] width 141 height 27
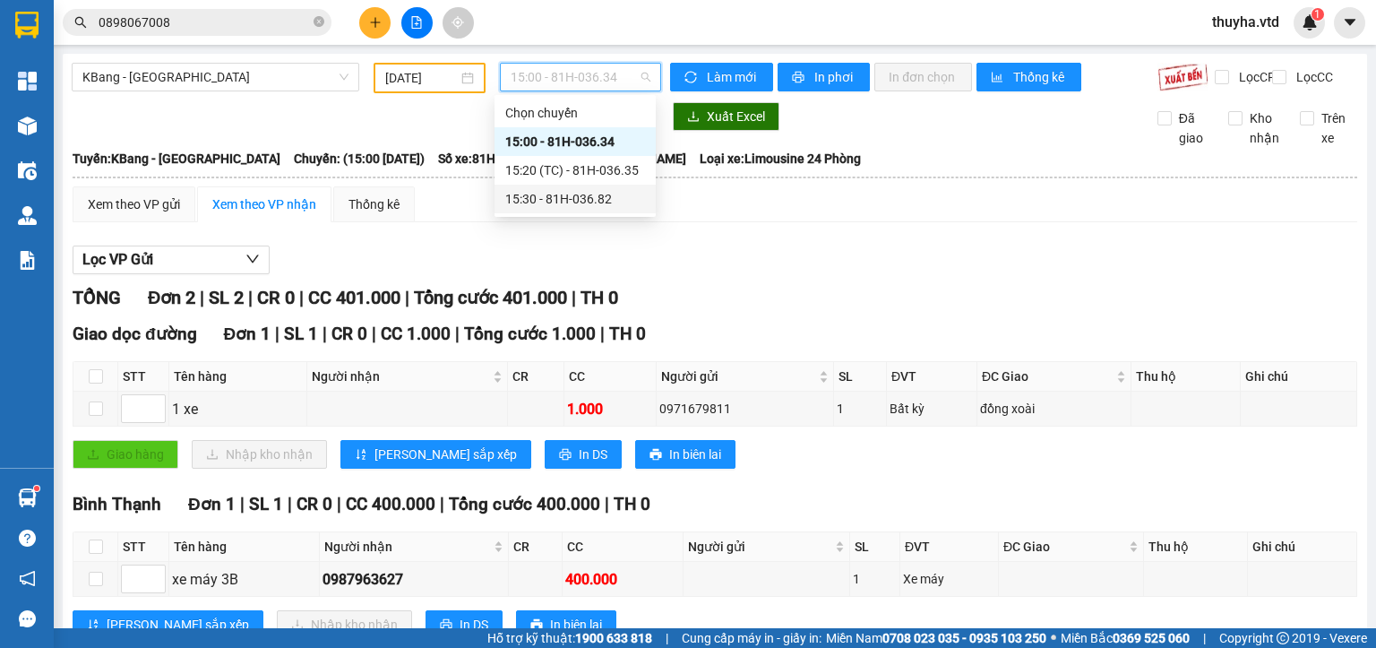
click at [600, 193] on div "15:30 - 81H-036.82" at bounding box center [575, 199] width 140 height 20
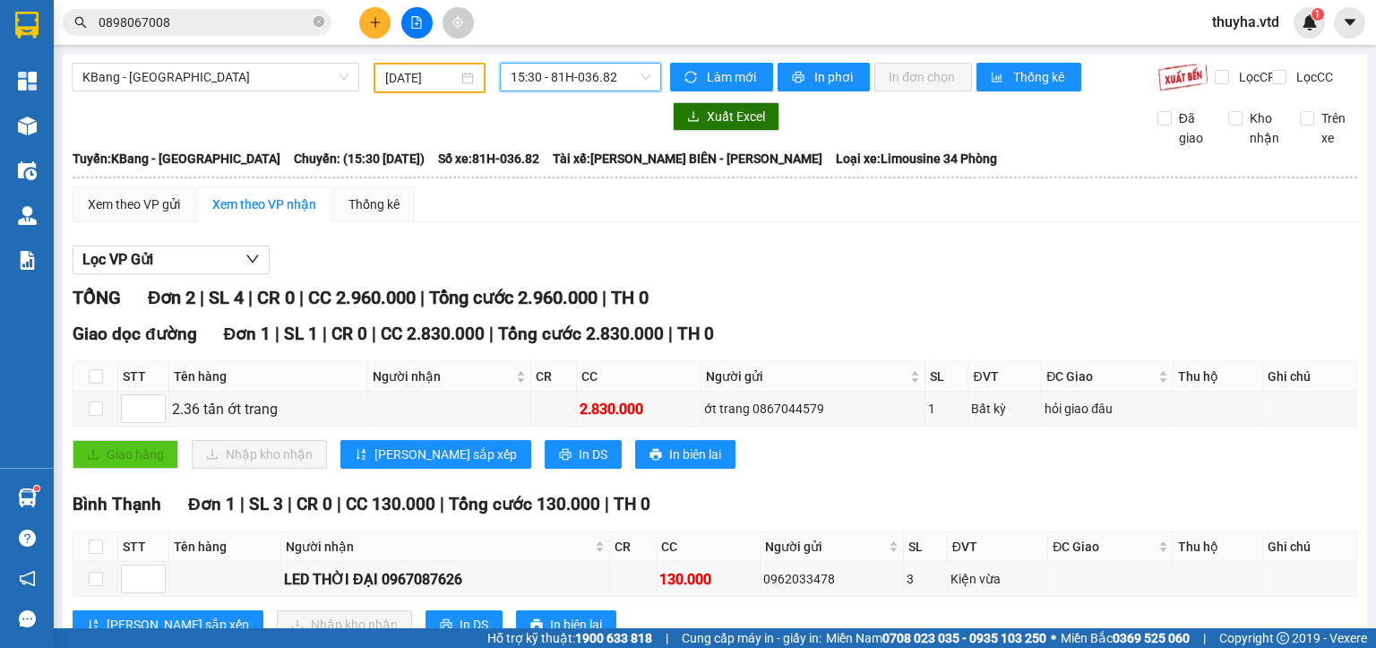
click at [379, 30] on button at bounding box center [374, 22] width 31 height 31
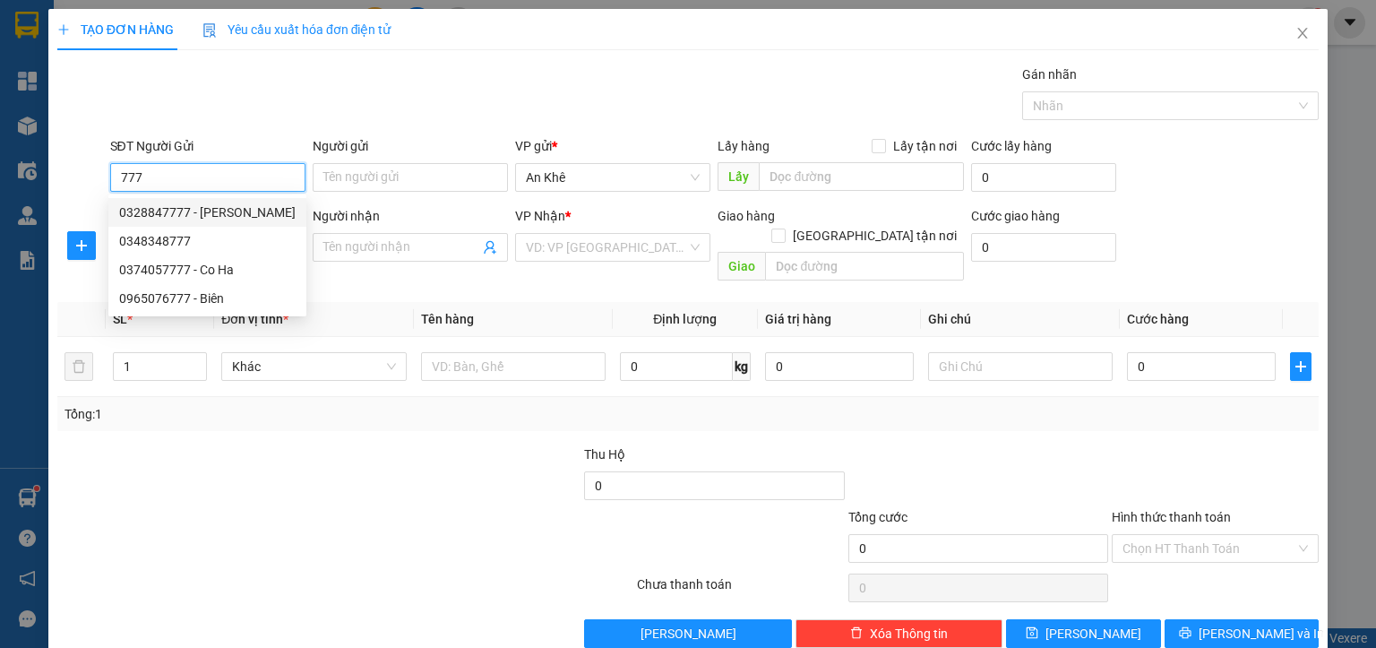
click at [210, 206] on div "0328847777 - [PERSON_NAME]" at bounding box center [207, 212] width 176 height 20
type input "0328847777"
type input "[PERSON_NAME]"
type input "0931134688"
type input "lan"
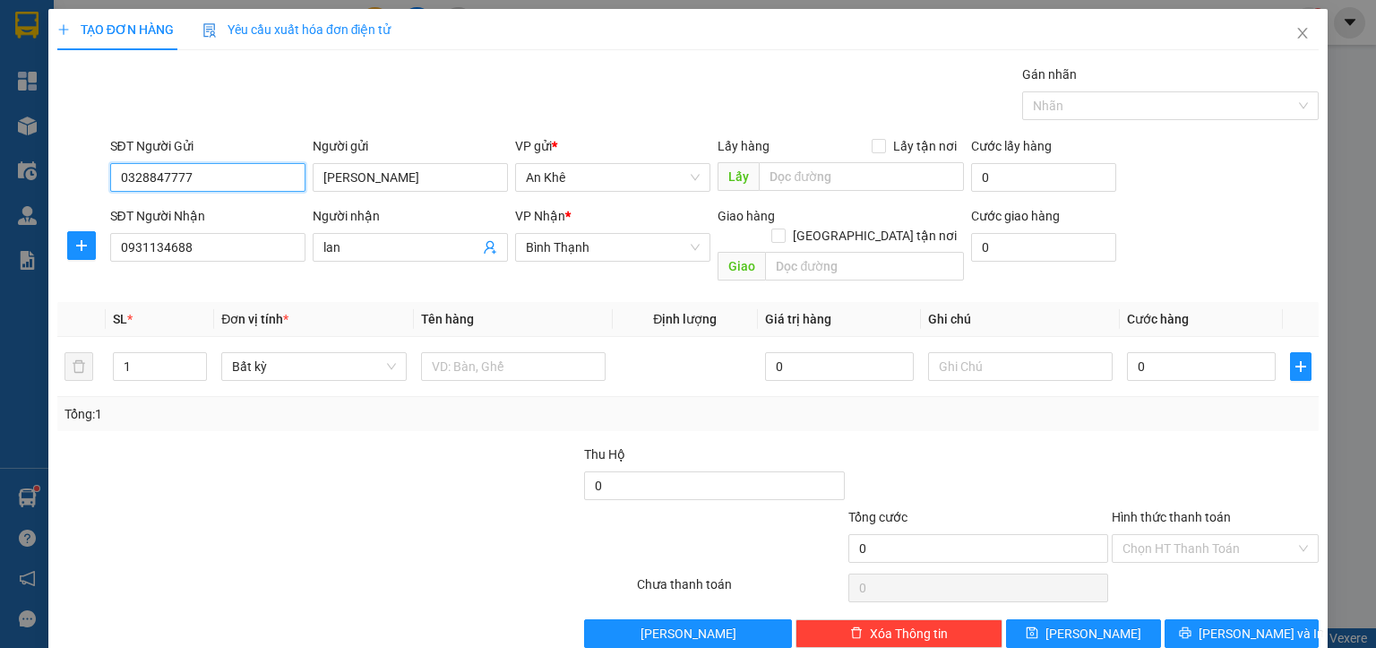
type input "0328847777"
drag, startPoint x: 13, startPoint y: 263, endPoint x: 29, endPoint y: 252, distance: 19.9
click at [13, 260] on div "TẠO ĐƠN HÀNG Yêu cầu xuất hóa đơn điện tử Transit Pickup Surcharge Ids Transit …" at bounding box center [688, 324] width 1376 height 648
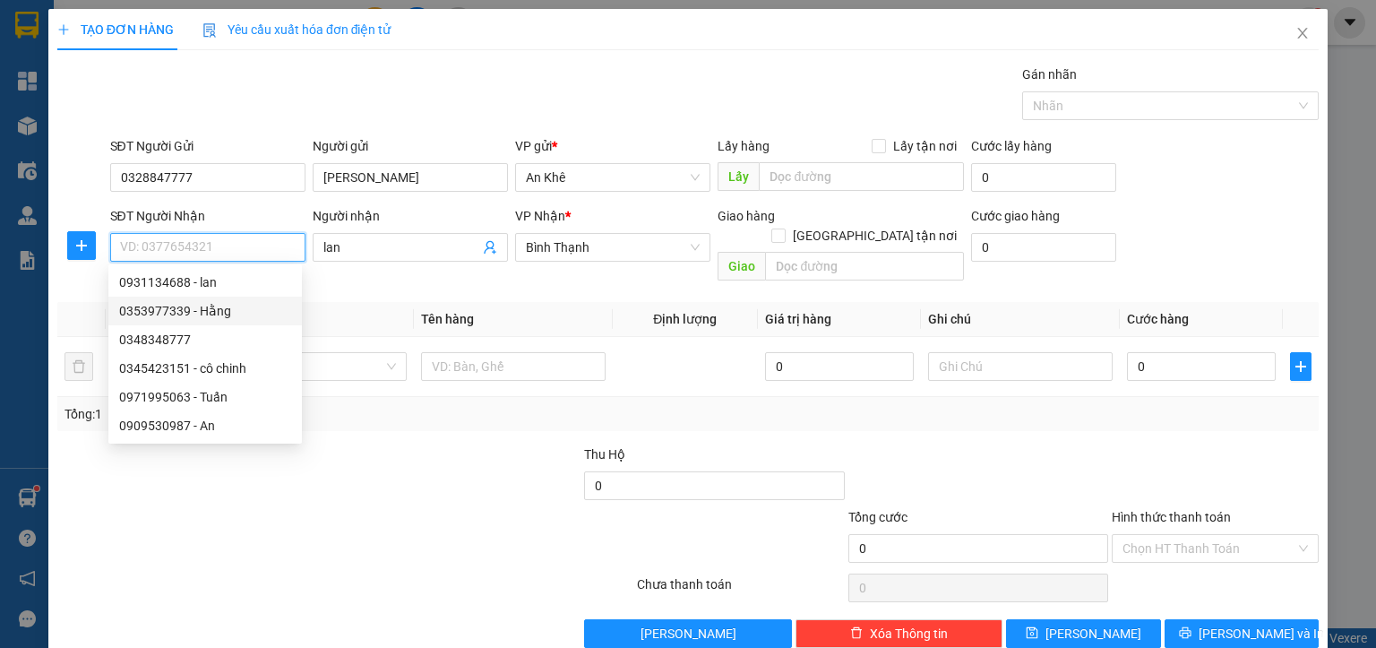
click at [174, 309] on div "0353977339 - Hằng" at bounding box center [205, 311] width 172 height 20
type input "0353977339"
type input "Hằng"
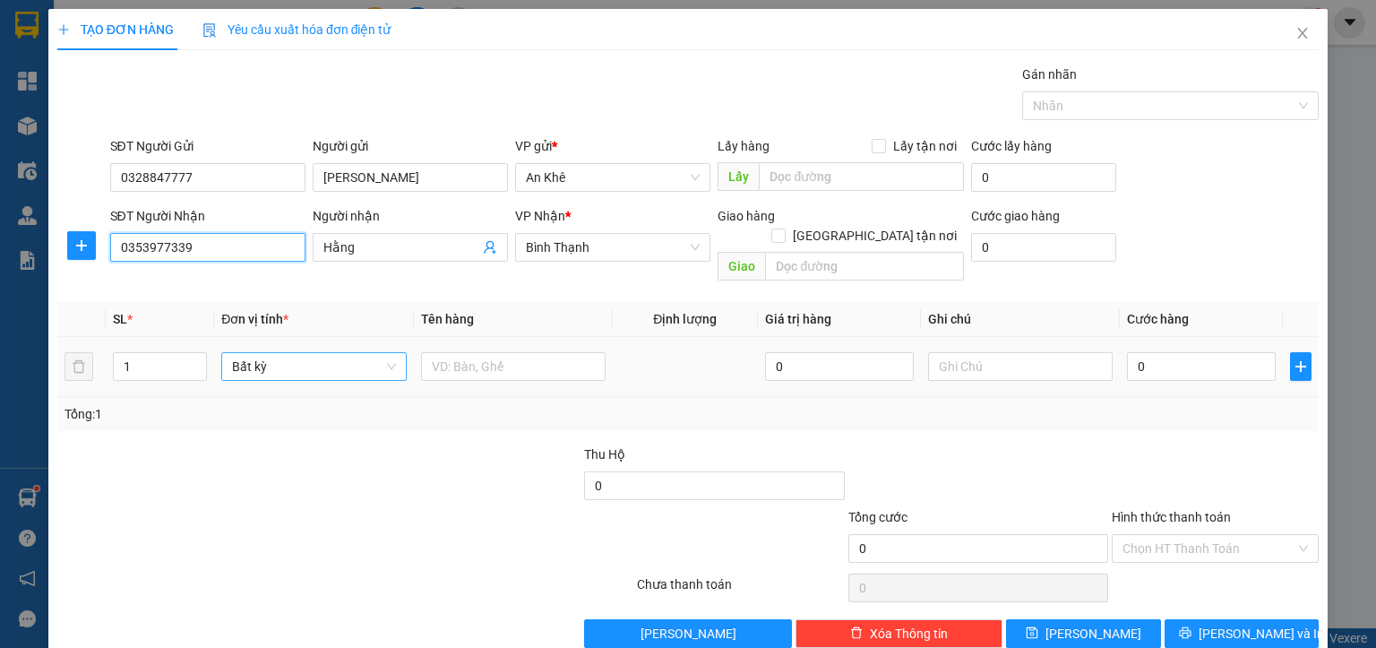
click at [273, 353] on span "Bất kỳ" at bounding box center [313, 366] width 163 height 27
type input "0353977339"
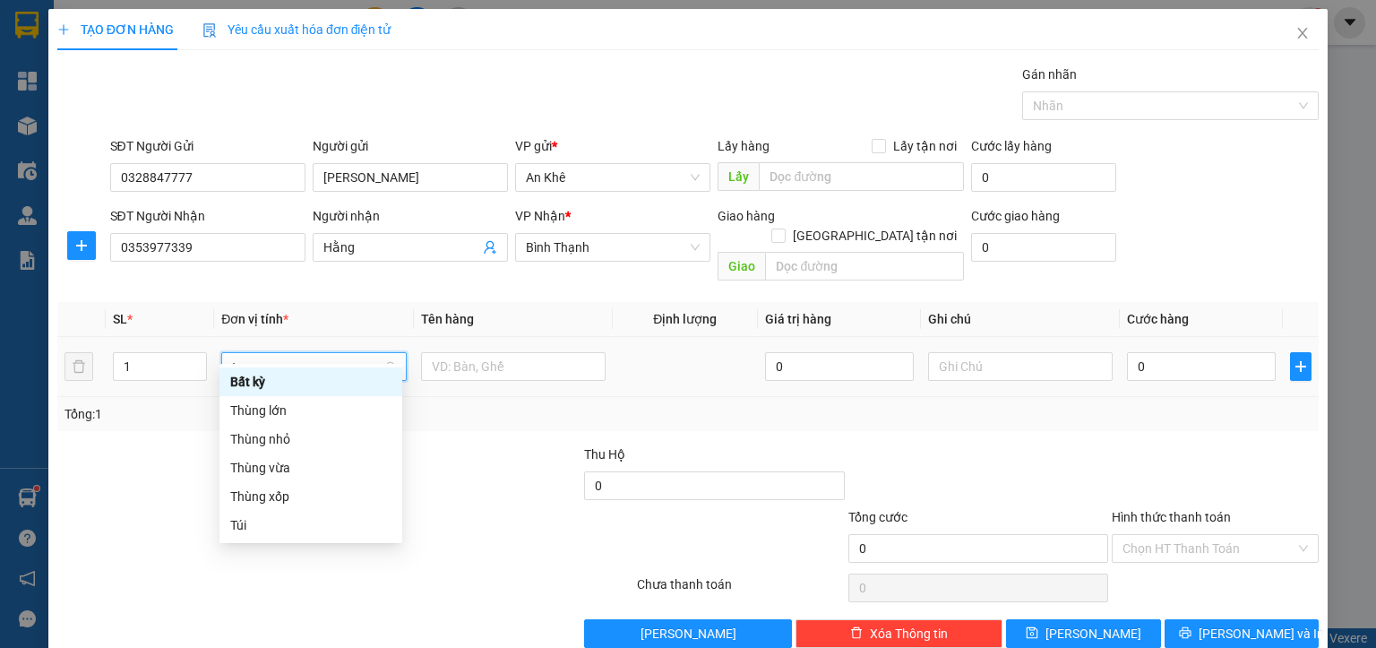
type input "th"
click at [279, 389] on div "Thùng lớn" at bounding box center [310, 382] width 161 height 20
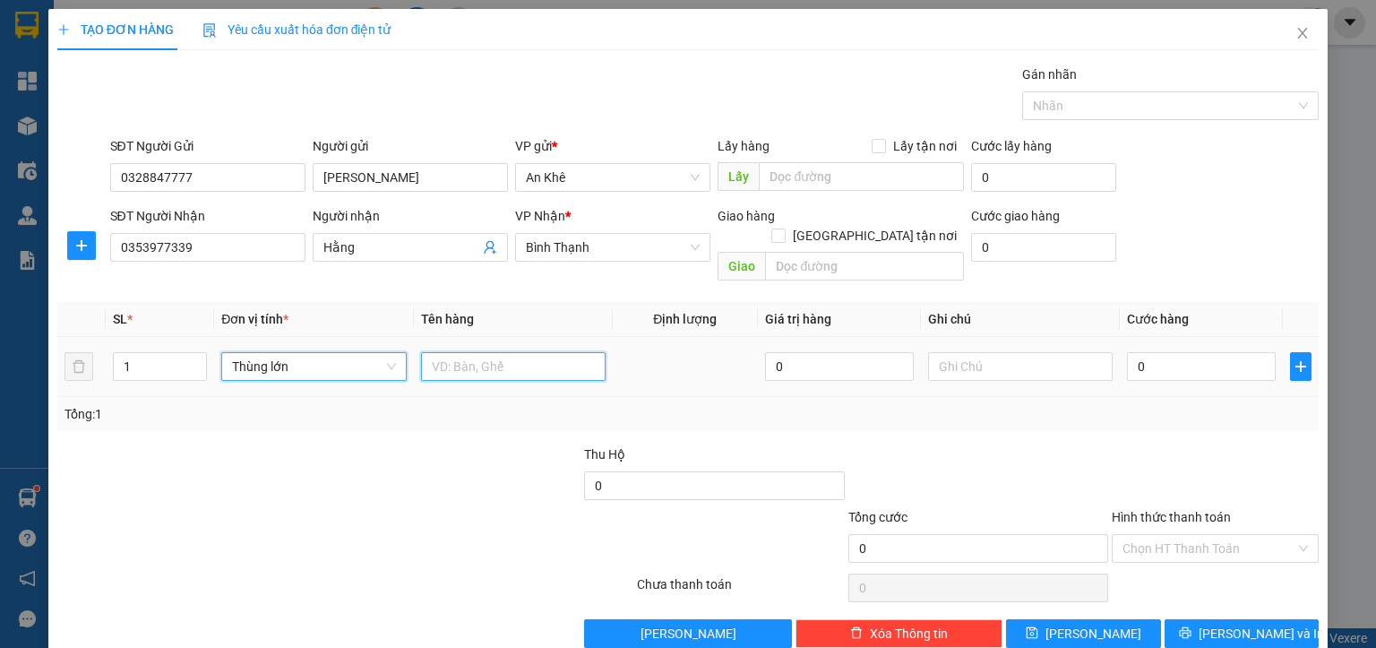
click at [446, 352] on input "text" at bounding box center [513, 366] width 185 height 29
type input "xoay"
click at [1193, 359] on input "0" at bounding box center [1201, 366] width 149 height 29
type input "6"
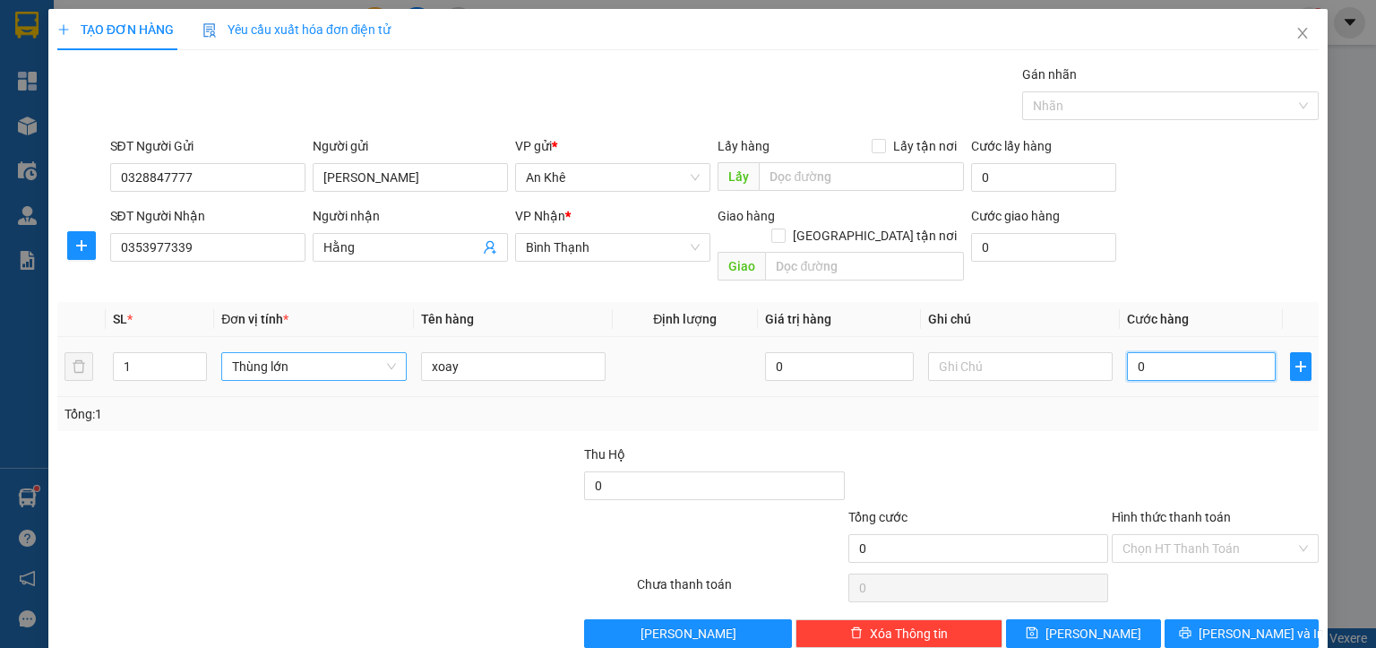
type input "6"
type input "60"
type input "600"
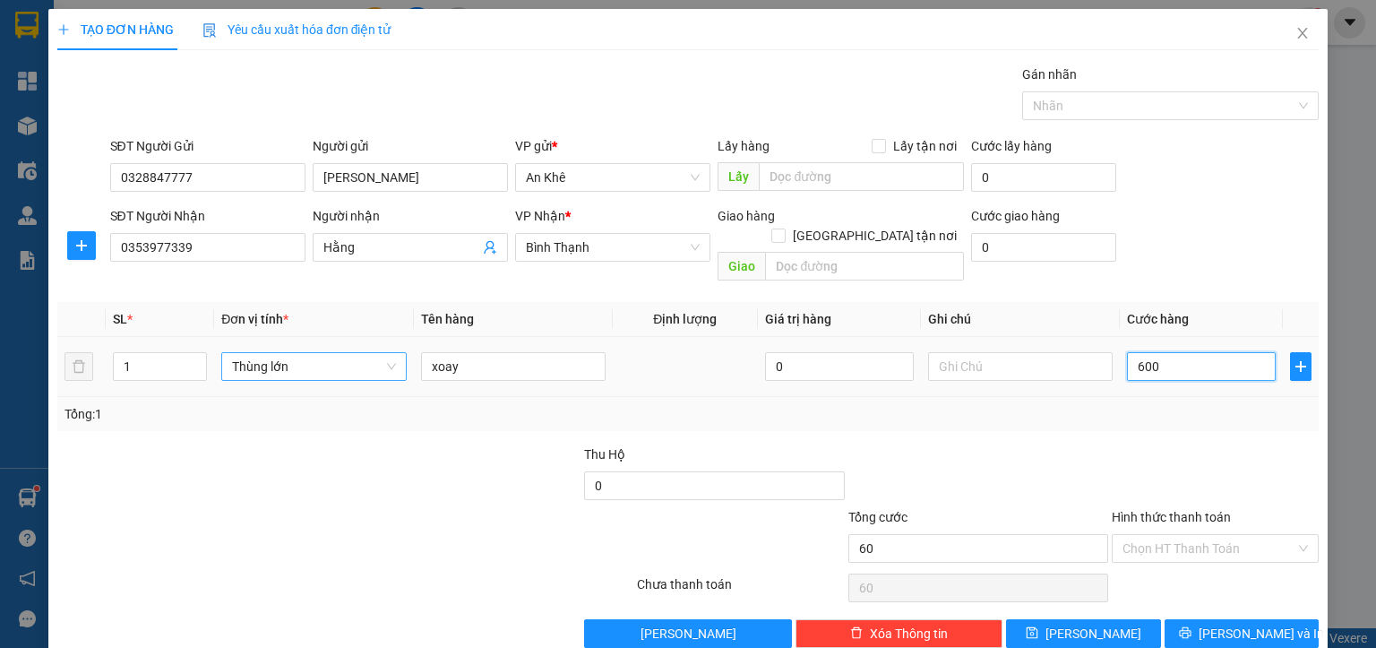
type input "600"
type input "6.000"
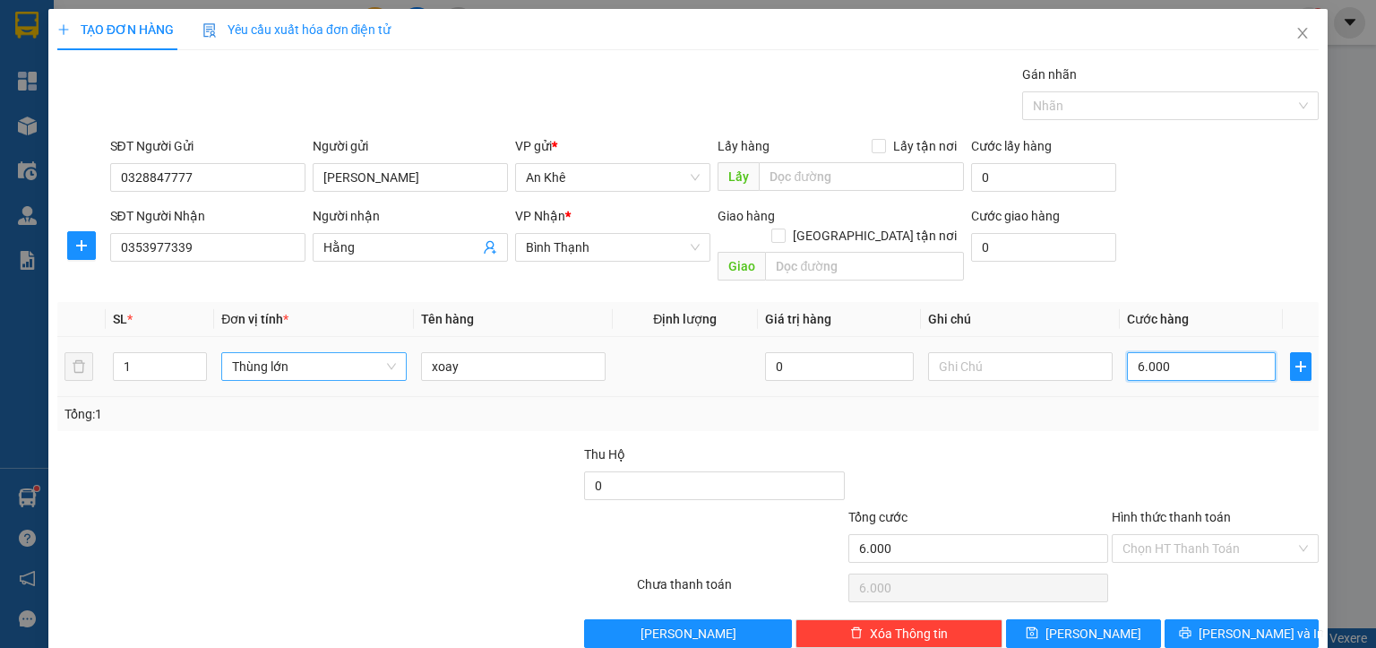
type input "60.000"
click at [1237, 623] on span "[PERSON_NAME] và In" at bounding box center [1261, 633] width 125 height 20
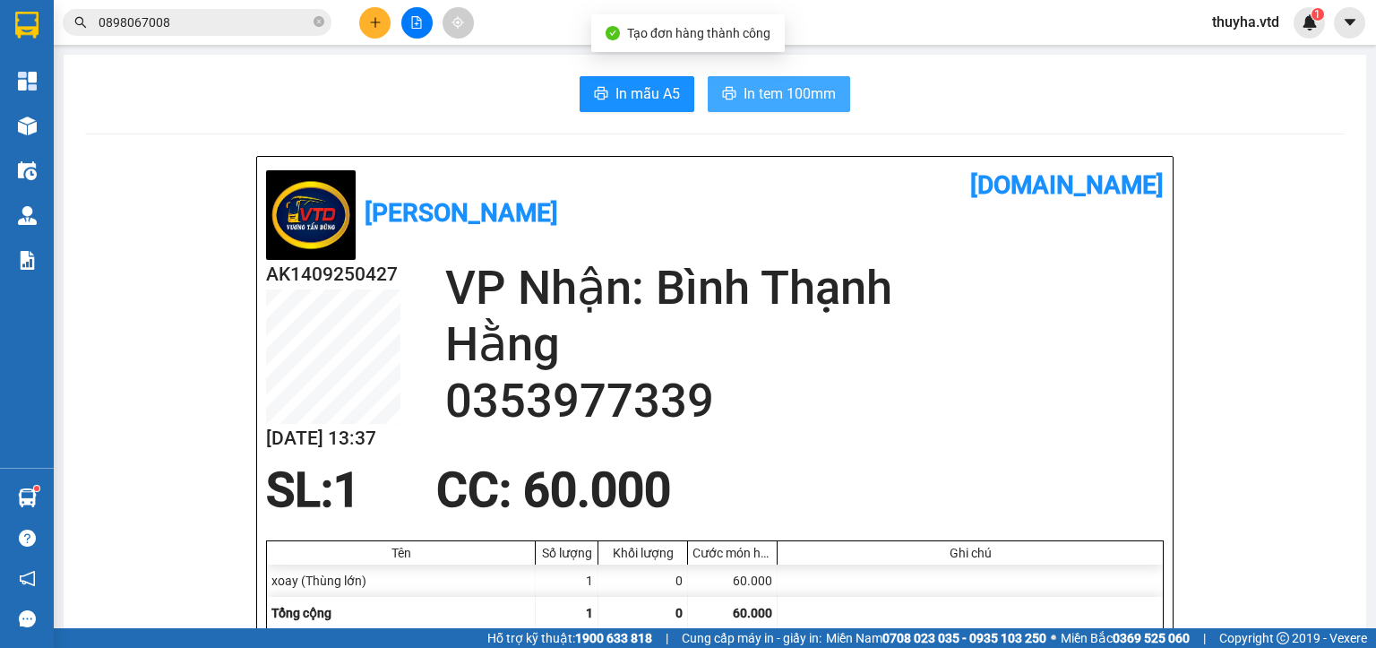
click at [774, 94] on span "In tem 100mm" at bounding box center [789, 93] width 92 height 22
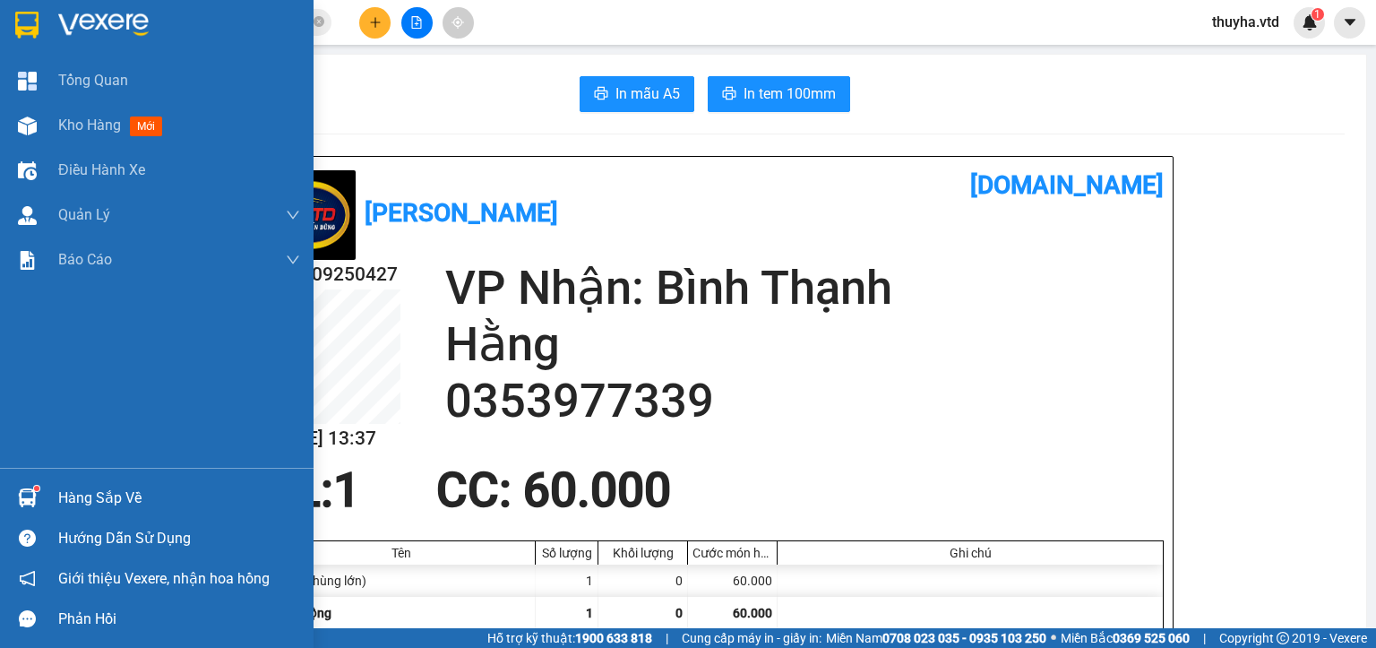
drag, startPoint x: 77, startPoint y: 129, endPoint x: 1375, endPoint y: 632, distance: 1392.2
click at [77, 129] on span "Kho hàng" at bounding box center [89, 124] width 63 height 17
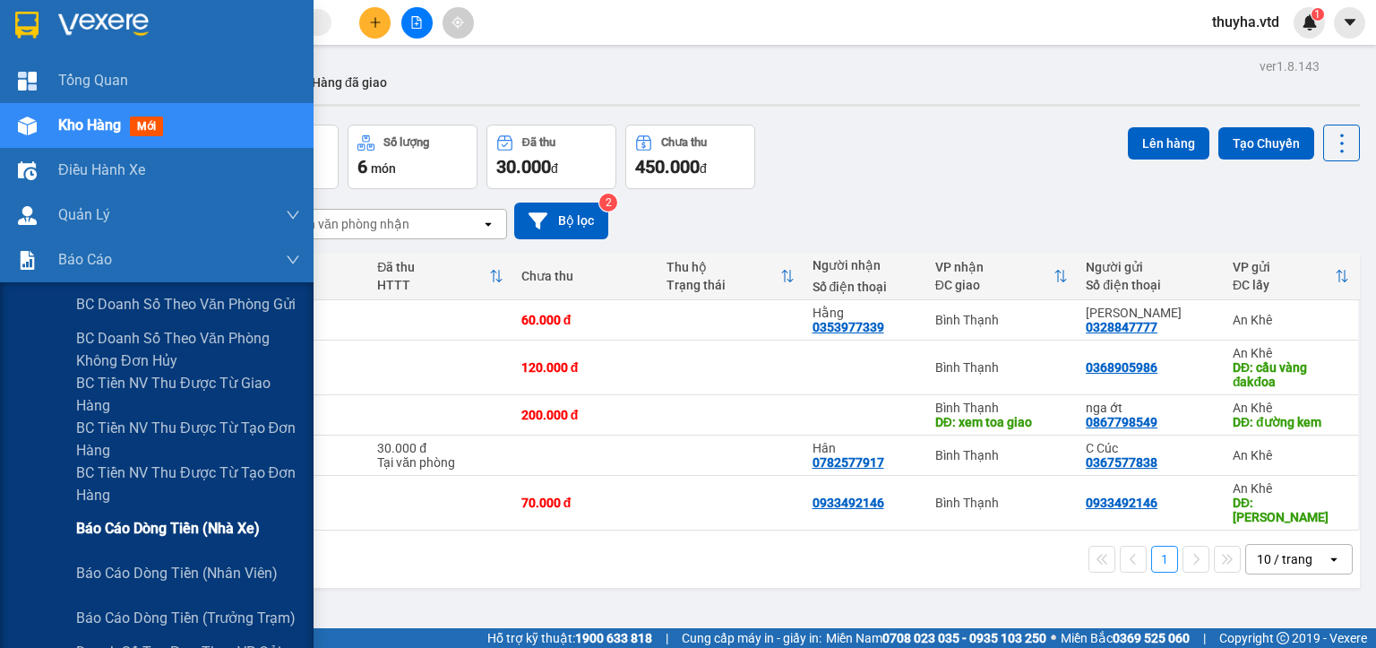
click at [165, 530] on span "Báo cáo dòng tiền (nhà xe)" at bounding box center [168, 528] width 184 height 22
